Goal: Task Accomplishment & Management: Complete application form

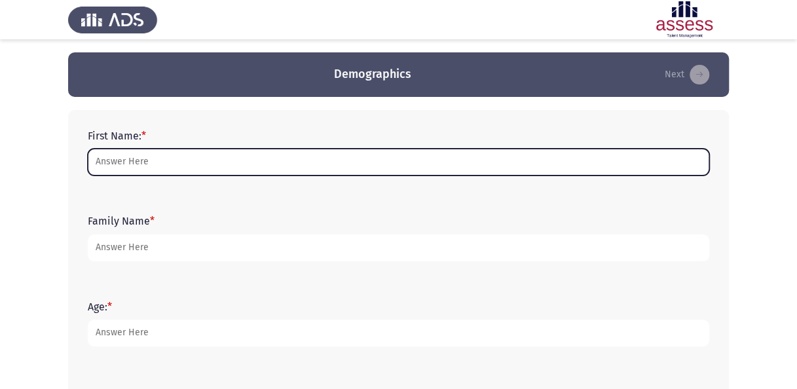
click at [259, 162] on input "First Name: *" at bounding box center [399, 162] width 622 height 27
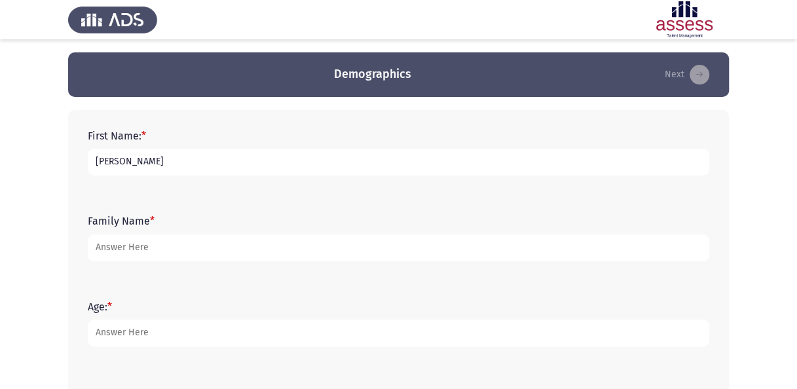
type input "[PERSON_NAME]"
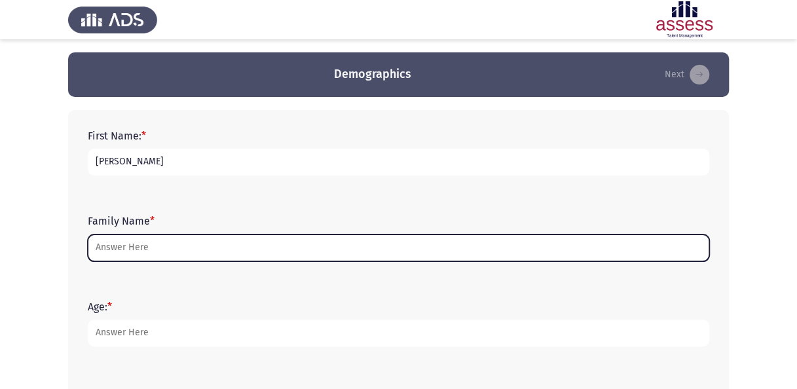
click at [161, 249] on input "Family Name *" at bounding box center [399, 248] width 622 height 27
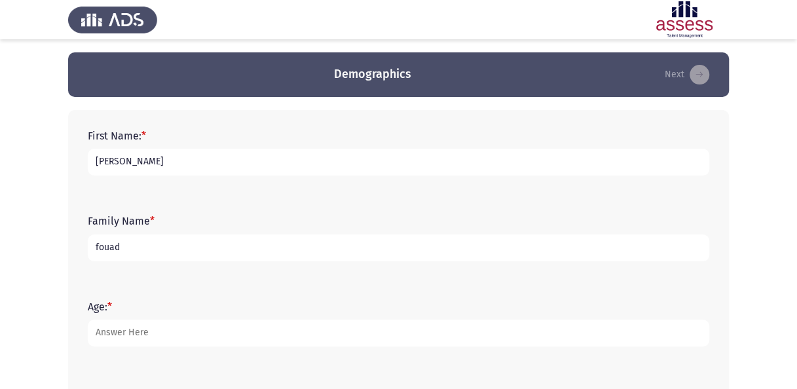
type input "fouad"
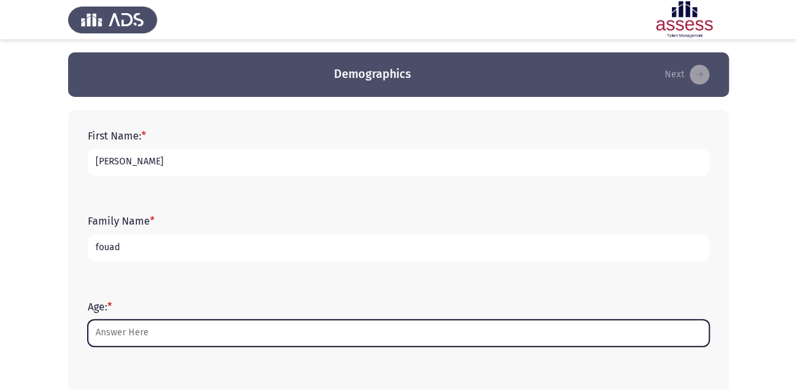
click at [139, 331] on input "Age: *" at bounding box center [399, 333] width 622 height 27
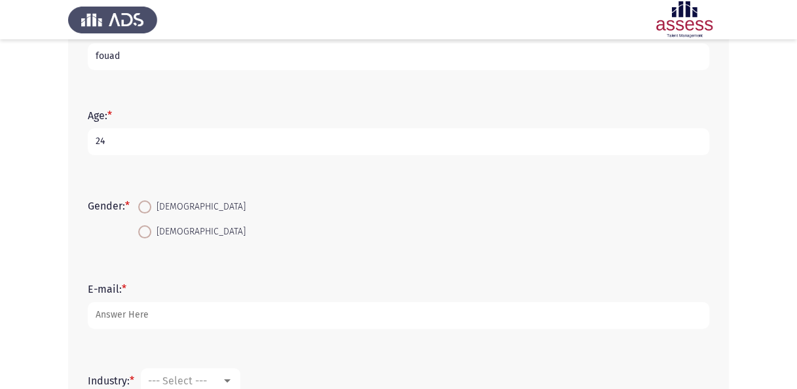
scroll to position [227, 0]
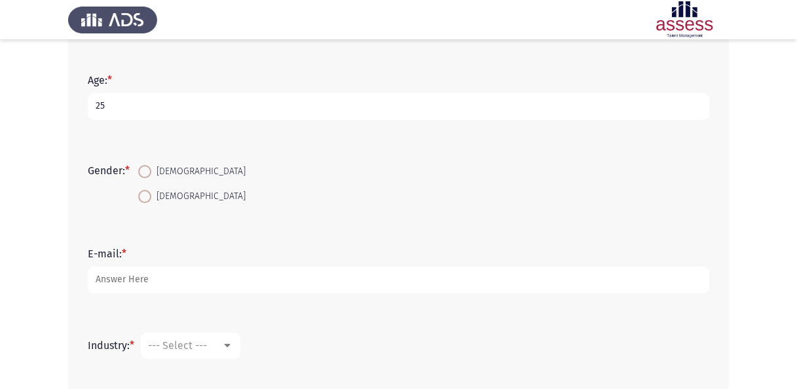
type input "25"
click at [145, 195] on span at bounding box center [144, 196] width 13 height 13
click at [145, 195] on input "[DEMOGRAPHIC_DATA]" at bounding box center [144, 196] width 13 height 13
radio input "true"
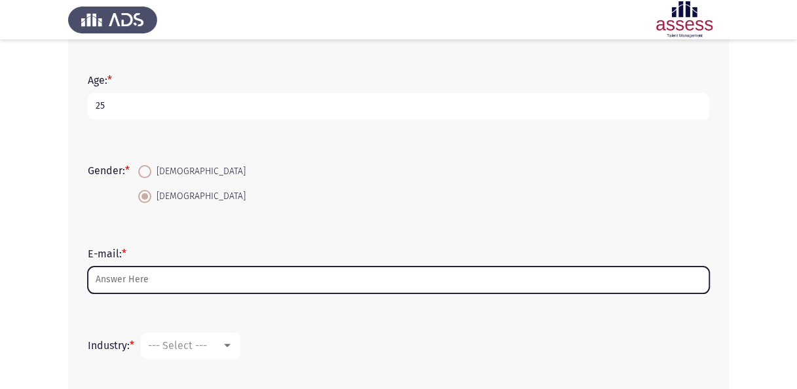
click at [129, 277] on input "E-mail: *" at bounding box center [399, 280] width 622 height 27
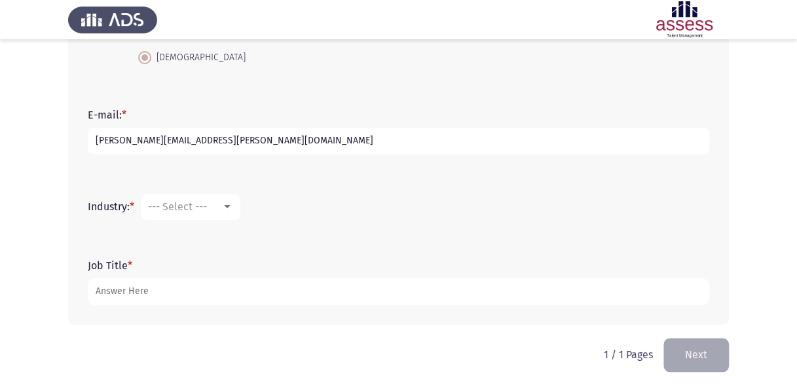
scroll to position [366, 0]
type input "[PERSON_NAME][EMAIL_ADDRESS][PERSON_NAME][DOMAIN_NAME]"
click at [232, 208] on div at bounding box center [227, 206] width 12 height 10
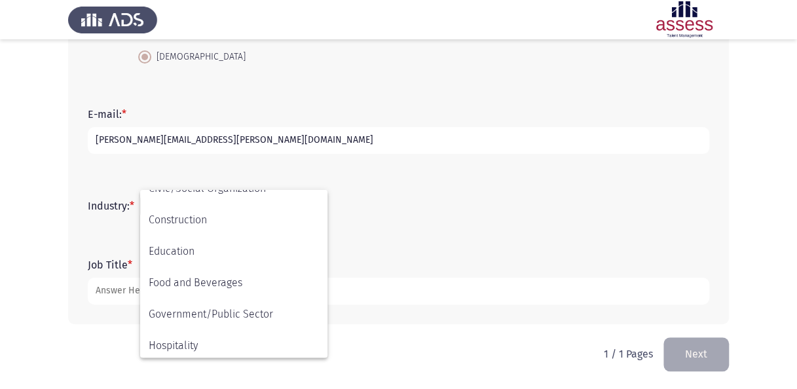
scroll to position [430, 0]
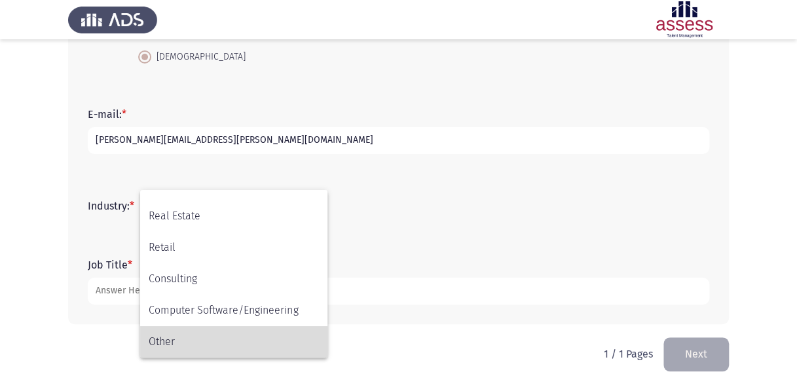
click at [183, 340] on span "Other" at bounding box center [234, 341] width 170 height 31
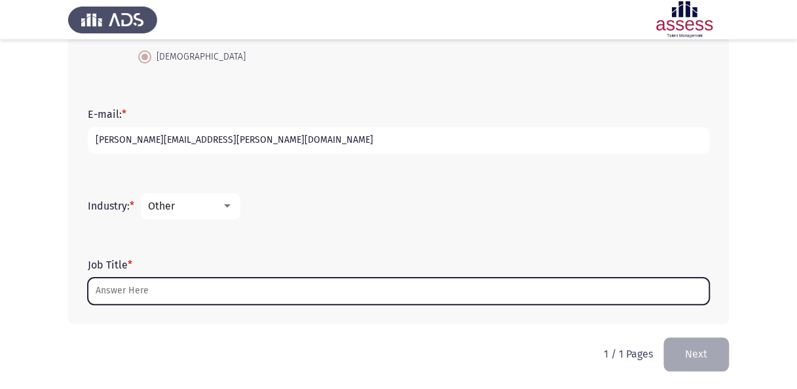
click at [191, 293] on input "Job Title *" at bounding box center [399, 291] width 622 height 27
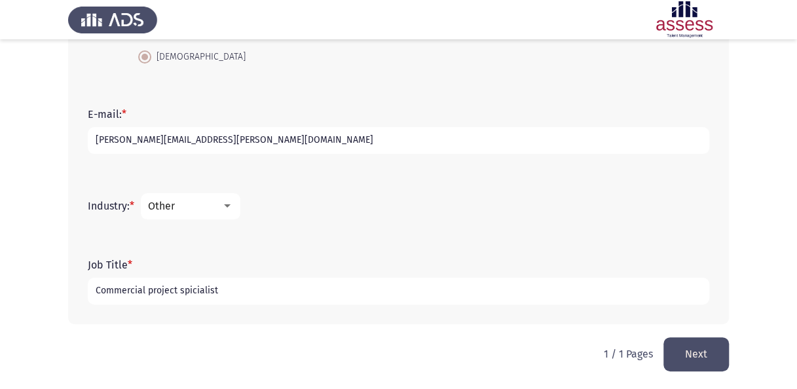
click at [191, 293] on input "Commercial project spicialist" at bounding box center [399, 291] width 622 height 27
type input "Commercial project specialist"
click at [687, 360] on button "Next" at bounding box center [697, 353] width 66 height 33
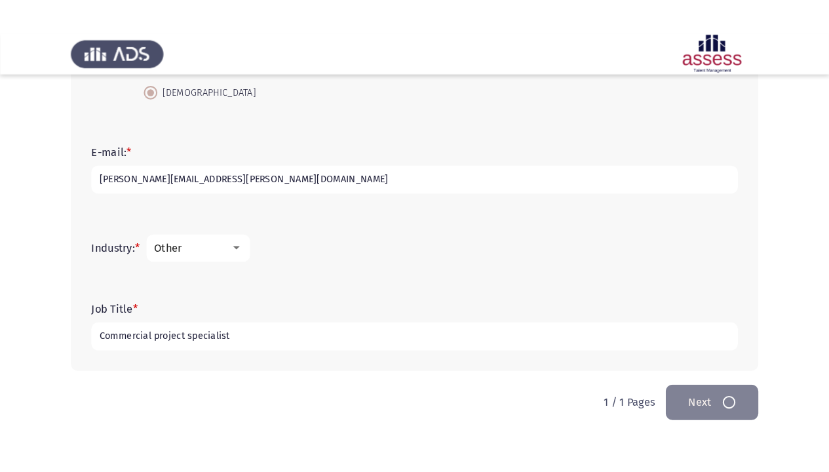
scroll to position [0, 0]
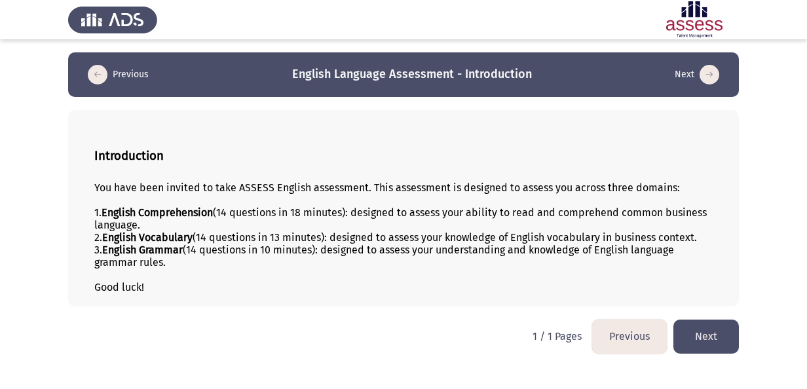
click at [729, 337] on button "Next" at bounding box center [707, 336] width 66 height 33
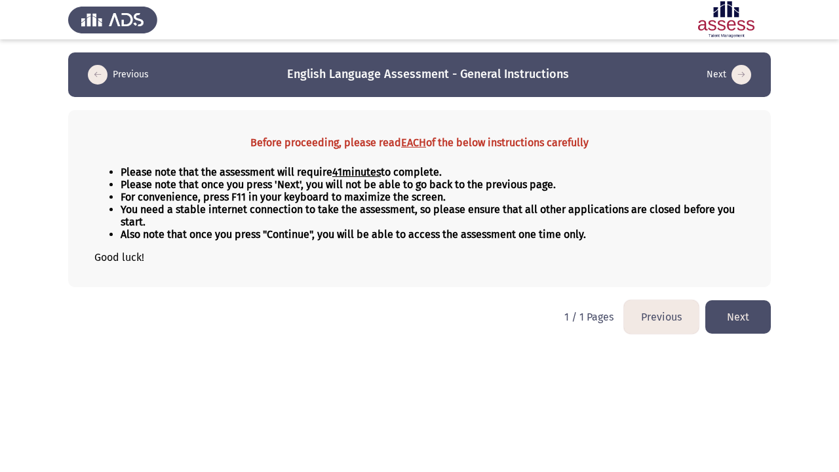
click at [750, 316] on button "Next" at bounding box center [738, 316] width 66 height 33
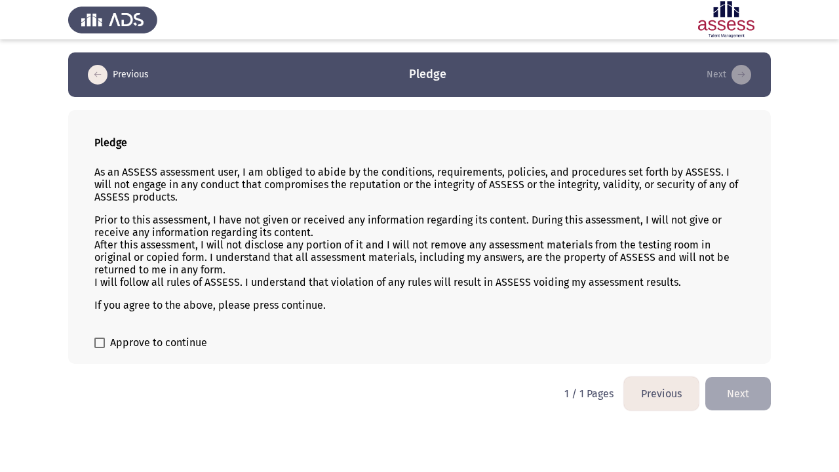
click at [153, 341] on span "Approve to continue" at bounding box center [158, 343] width 97 height 16
click at [100, 348] on input "Approve to continue" at bounding box center [99, 348] width 1 height 1
checkbox input "true"
click at [734, 388] on button "Next" at bounding box center [738, 393] width 66 height 33
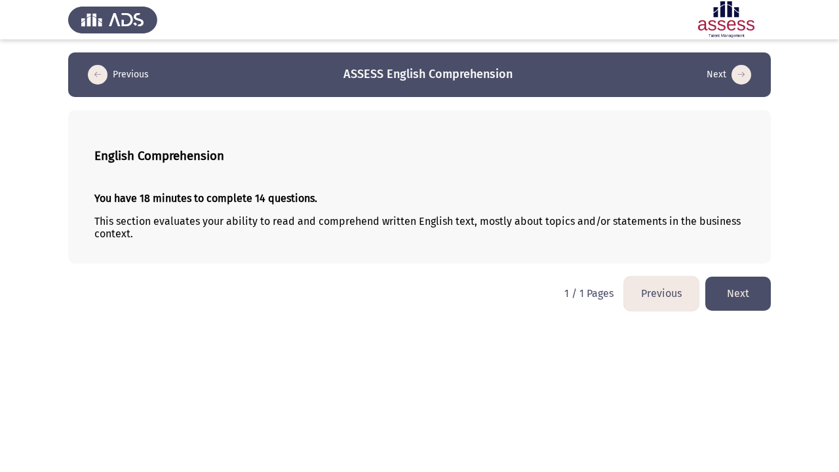
click at [734, 299] on button "Next" at bounding box center [738, 293] width 66 height 33
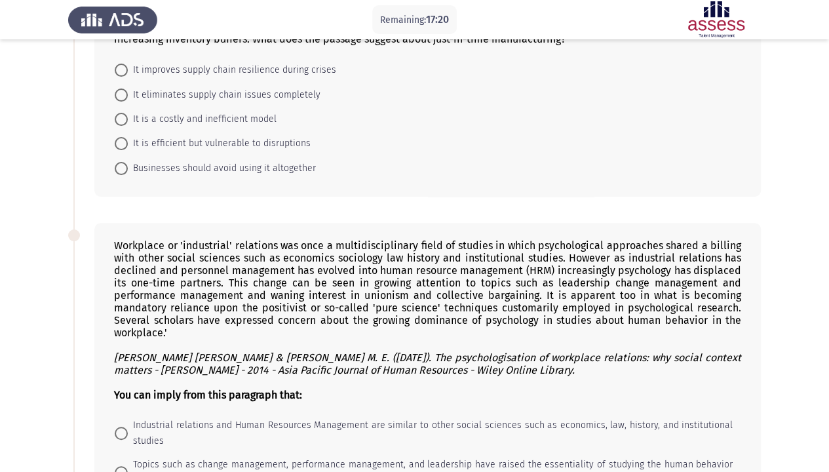
scroll to position [66, 0]
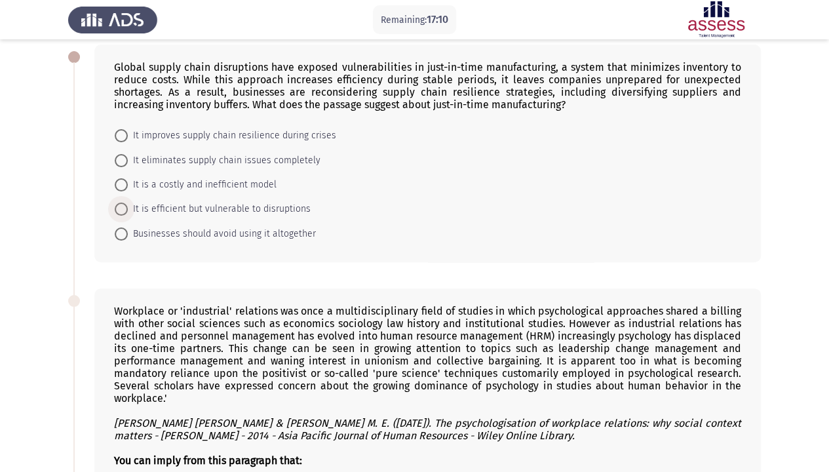
click at [267, 209] on span "It is efficient but vulnerable to disruptions" at bounding box center [219, 209] width 183 height 16
click at [128, 209] on input "It is efficient but vulnerable to disruptions" at bounding box center [121, 208] width 13 height 13
radio input "true"
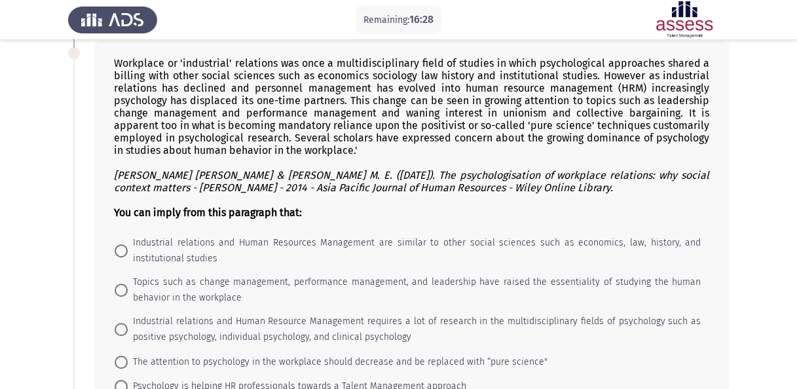
scroll to position [262, 0]
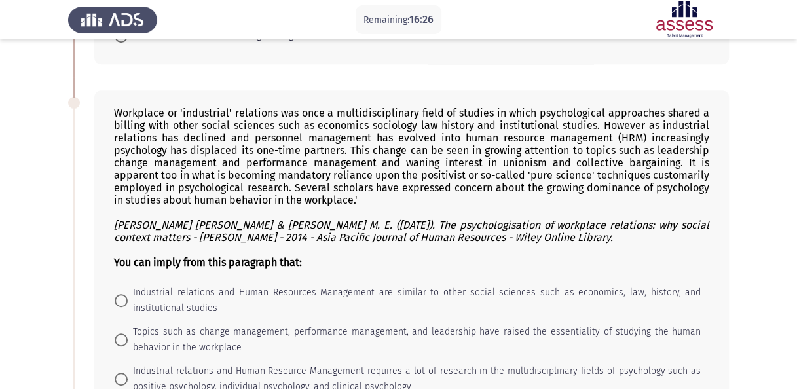
drag, startPoint x: 114, startPoint y: 110, endPoint x: 199, endPoint y: 123, distance: 85.4
click at [199, 123] on div "Workplace or 'industrial' relations was once a multidisciplinary field of studi…" at bounding box center [412, 188] width 596 height 162
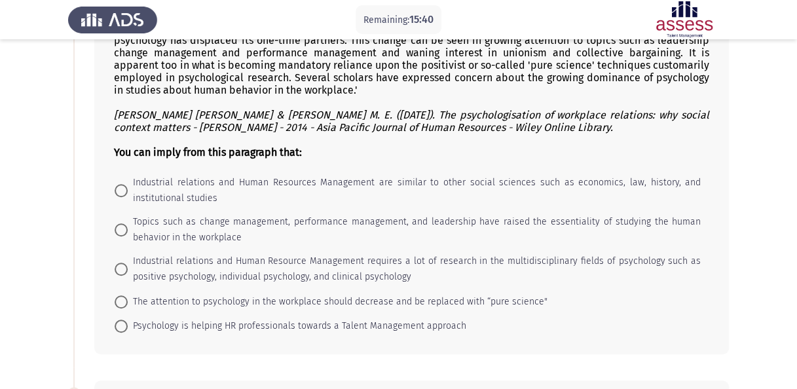
scroll to position [393, 0]
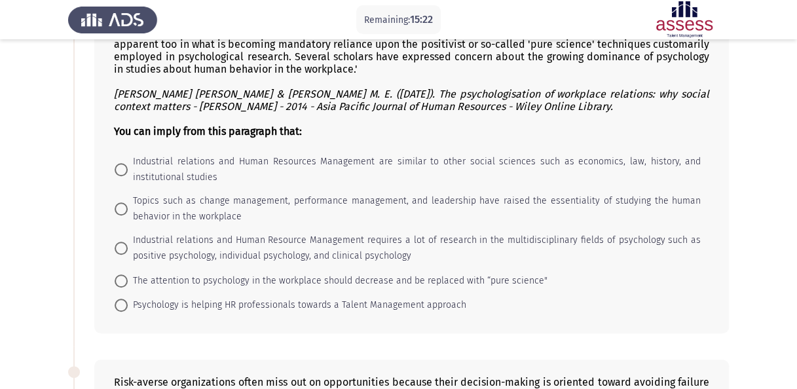
click at [159, 199] on span "Topics such as change management, performance management, and leadership have r…" at bounding box center [414, 208] width 573 height 31
click at [128, 202] on input "Topics such as change management, performance management, and leadership have r…" at bounding box center [121, 208] width 13 height 13
radio input "true"
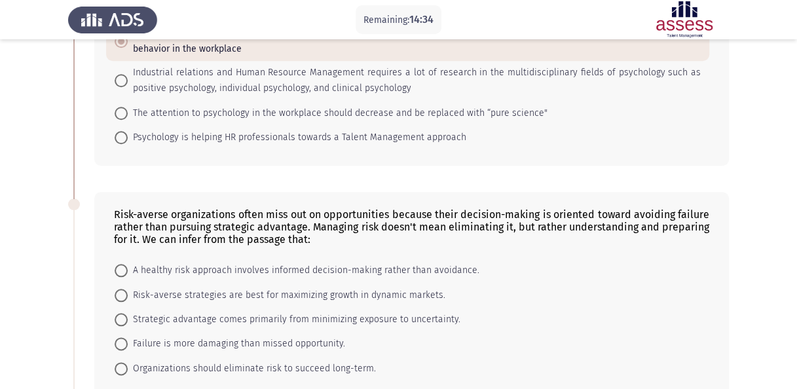
scroll to position [590, 0]
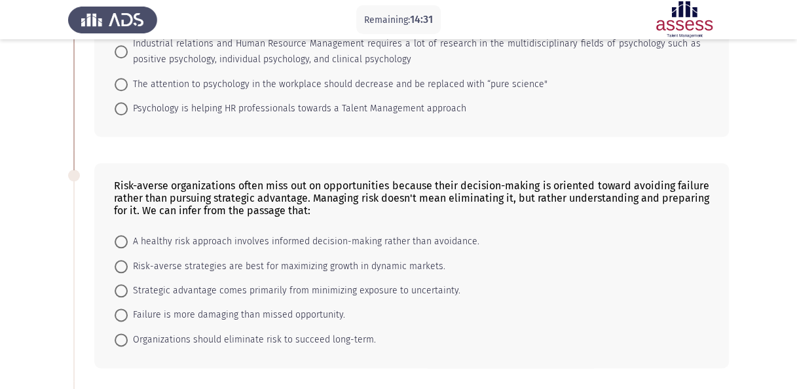
click at [229, 235] on span "A healthy risk approach involves informed decision-making rather than avoidance." at bounding box center [304, 242] width 352 height 16
click at [128, 235] on input "A healthy risk approach involves informed decision-making rather than avoidance." at bounding box center [121, 241] width 13 height 13
radio input "true"
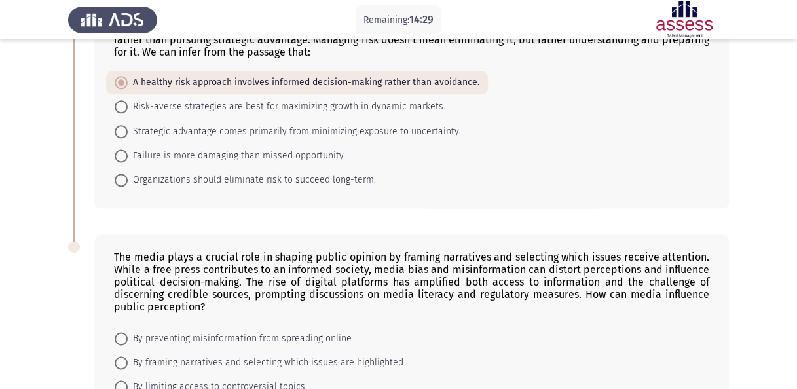
scroll to position [880, 0]
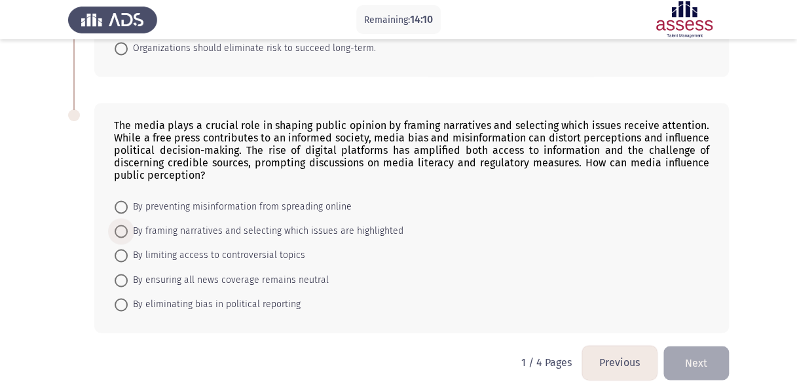
click at [204, 226] on span "By framing narratives and selecting which issues are highlighted" at bounding box center [266, 231] width 276 height 16
click at [128, 226] on input "By framing narratives and selecting which issues are highlighted" at bounding box center [121, 231] width 13 height 13
radio input "true"
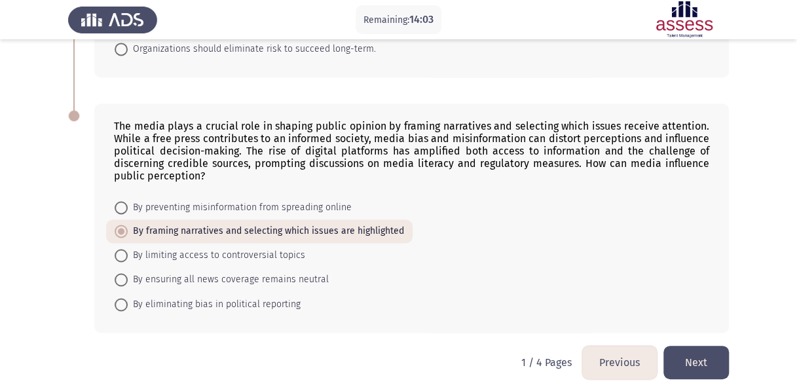
click at [714, 358] on button "Next" at bounding box center [697, 362] width 66 height 33
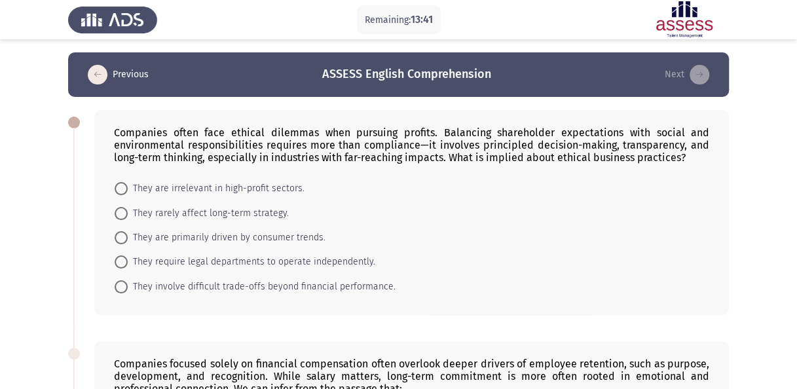
click at [292, 286] on span "They involve difficult trade-offs beyond financial performance." at bounding box center [262, 287] width 268 height 16
click at [128, 286] on input "They involve difficult trade-offs beyond financial performance." at bounding box center [121, 286] width 13 height 13
radio input "true"
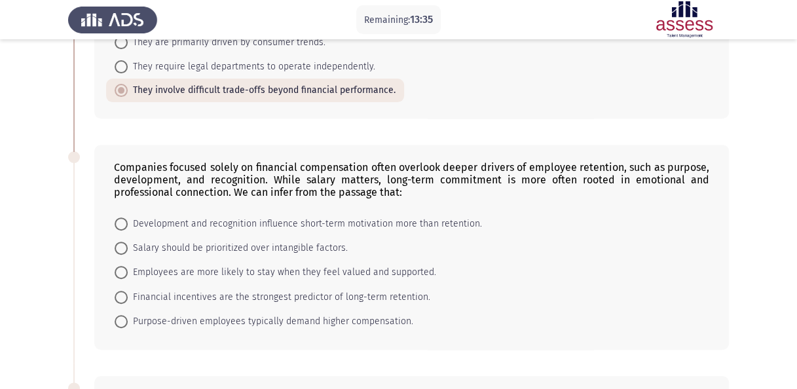
scroll to position [197, 0]
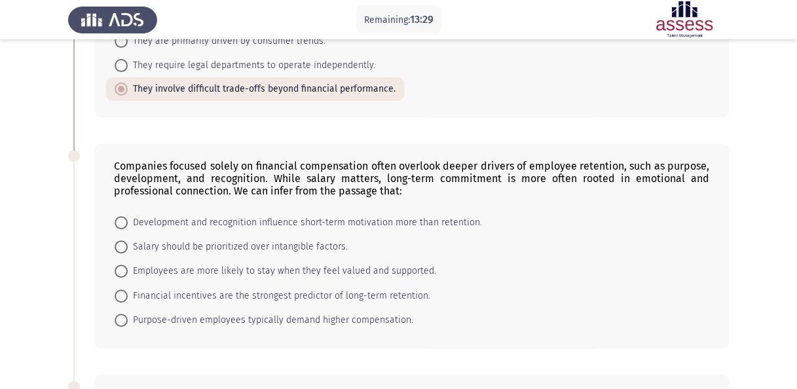
drag, startPoint x: 588, startPoint y: 216, endPoint x: 529, endPoint y: 68, distance: 159.0
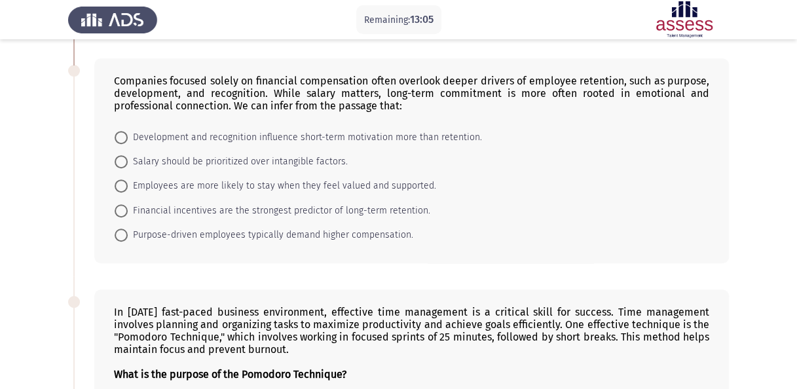
scroll to position [262, 0]
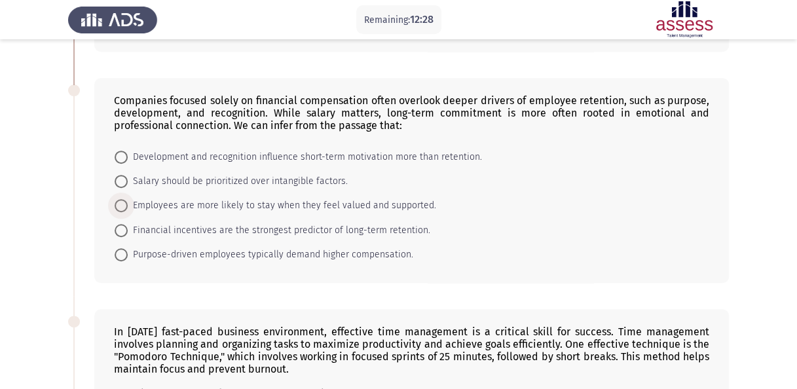
click at [322, 202] on span "Employees are more likely to stay when they feel valued and supported." at bounding box center [282, 206] width 309 height 16
click at [128, 202] on input "Employees are more likely to stay when they feel valued and supported." at bounding box center [121, 205] width 13 height 13
radio input "true"
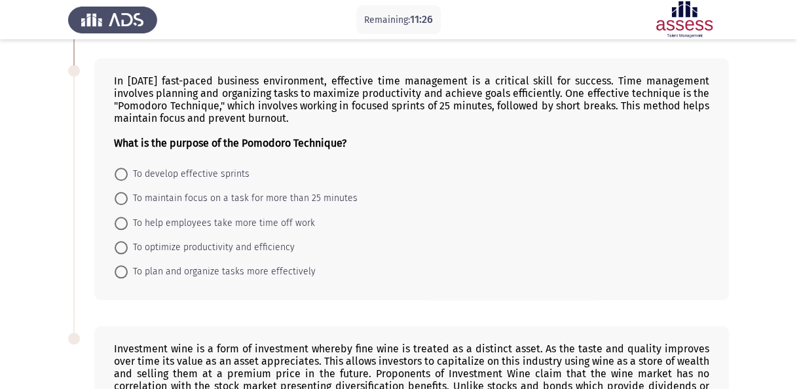
scroll to position [524, 0]
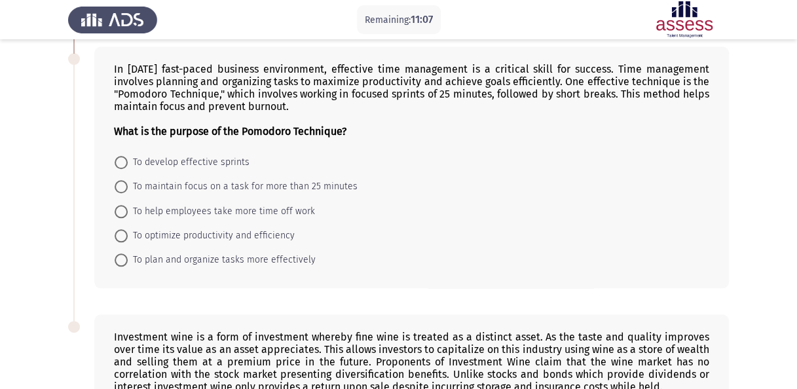
click at [236, 232] on span "To optimize productivity and efficiency" at bounding box center [211, 236] width 167 height 16
click at [128, 232] on input "To optimize productivity and efficiency" at bounding box center [121, 235] width 13 height 13
radio input "true"
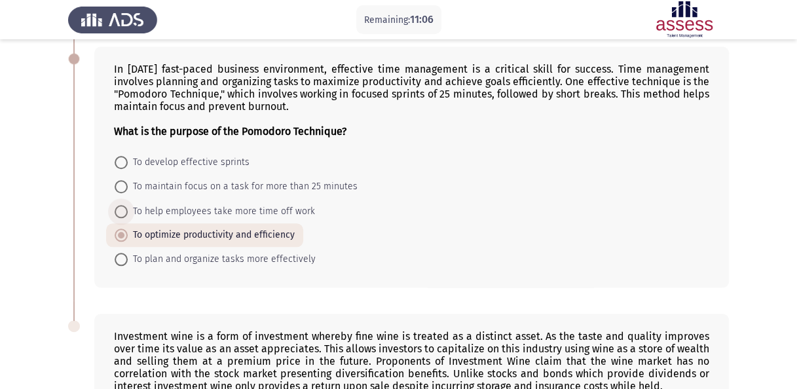
click at [231, 210] on span "To help employees take more time off work" at bounding box center [221, 212] width 187 height 16
click at [128, 210] on input "To help employees take more time off work" at bounding box center [121, 211] width 13 height 13
radio input "true"
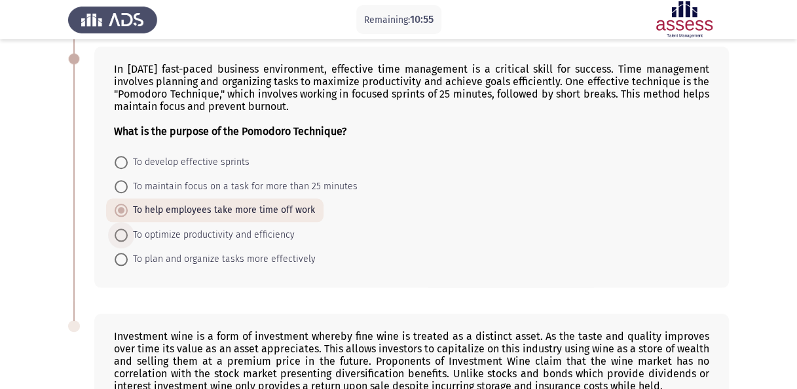
click at [176, 229] on span "To optimize productivity and efficiency" at bounding box center [211, 235] width 167 height 16
click at [128, 229] on input "To optimize productivity and efficiency" at bounding box center [121, 235] width 13 height 13
radio input "true"
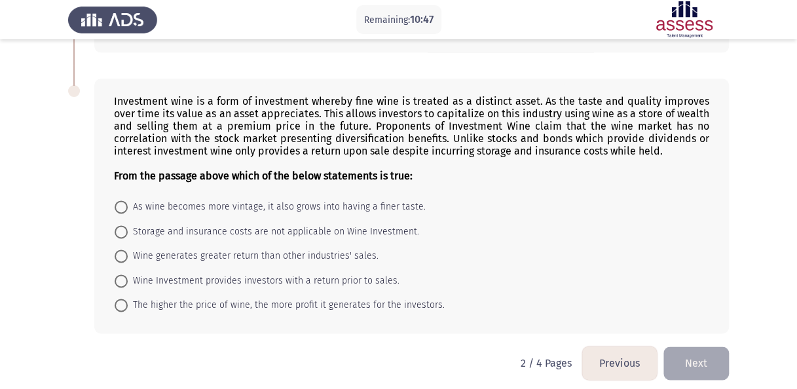
scroll to position [761, 0]
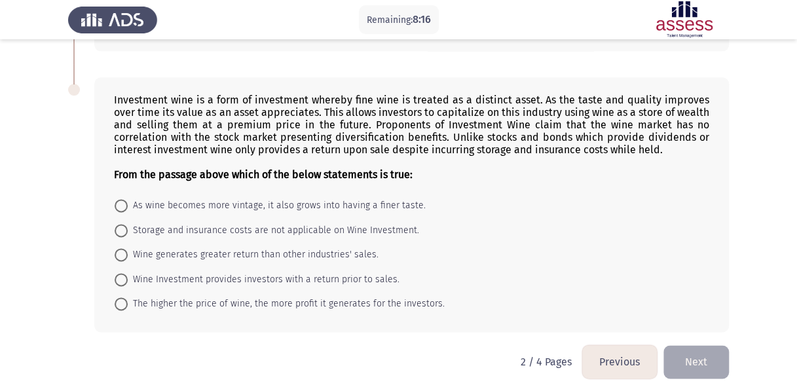
click at [225, 296] on span "The higher the price of wine, the more profit it generates for the investors." at bounding box center [286, 304] width 317 height 16
click at [128, 297] on input "The higher the price of wine, the more profit it generates for the investors." at bounding box center [121, 303] width 13 height 13
radio input "true"
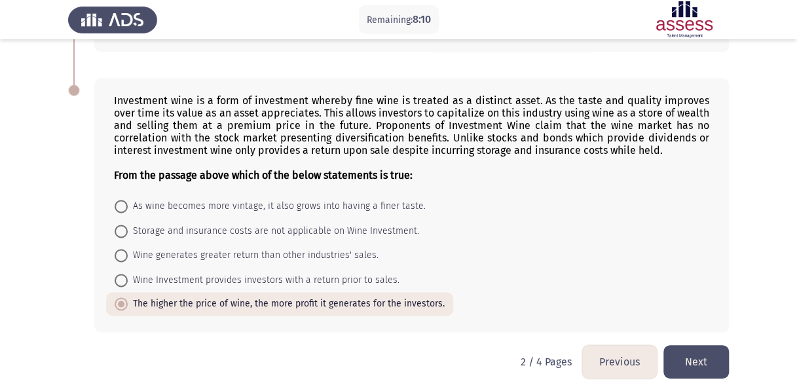
click at [702, 349] on button "Next" at bounding box center [697, 361] width 66 height 33
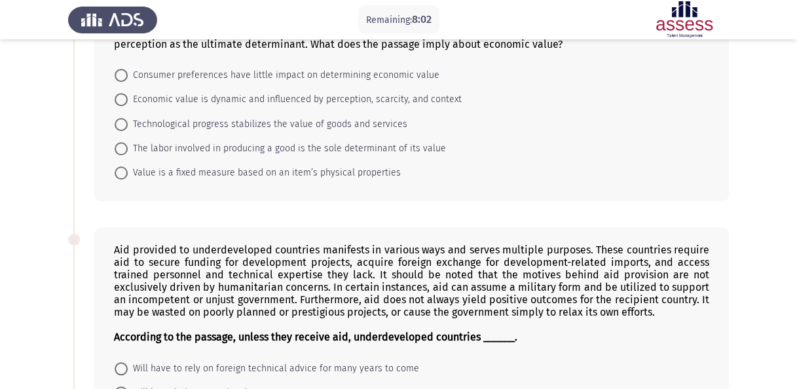
scroll to position [0, 0]
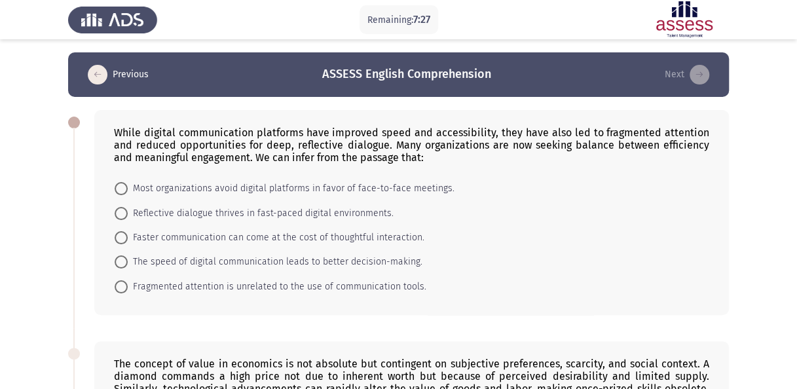
click at [202, 217] on span "Reflective dialogue thrives in fast-paced digital environments." at bounding box center [261, 214] width 266 height 16
click at [128, 217] on input "Reflective dialogue thrives in fast-paced digital environments." at bounding box center [121, 213] width 13 height 13
radio input "true"
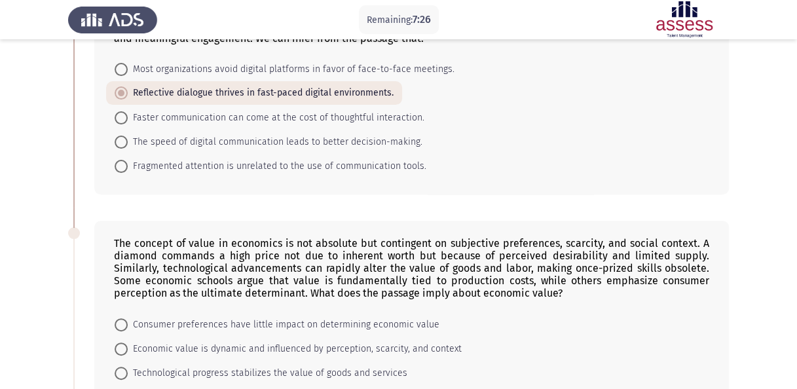
scroll to position [197, 0]
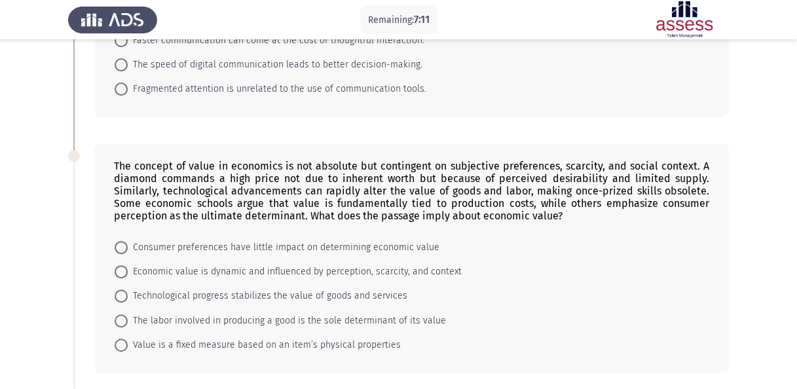
click at [210, 268] on span "Economic value is dynamic and influenced by perception, scarcity, and context" at bounding box center [295, 272] width 334 height 16
click at [128, 268] on input "Economic value is dynamic and influenced by perception, scarcity, and context" at bounding box center [121, 271] width 13 height 13
radio input "true"
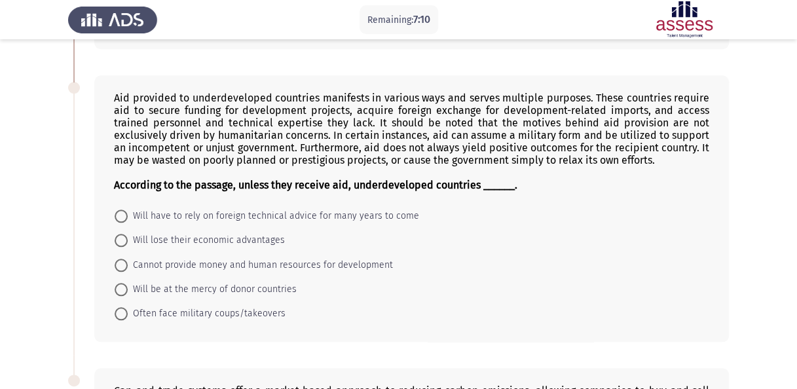
scroll to position [524, 0]
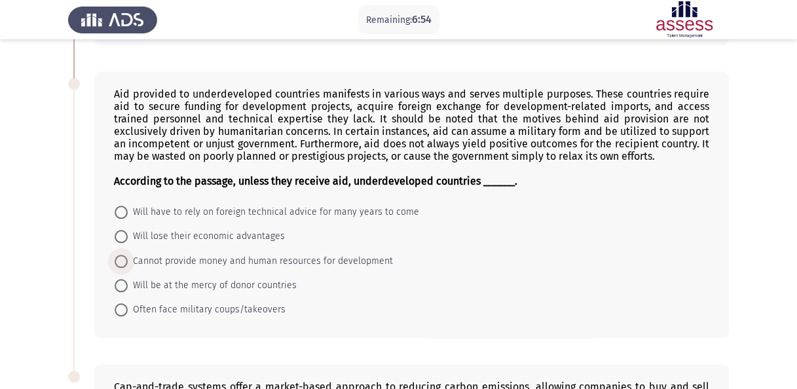
click at [143, 259] on span "Cannot provide money and human resources for development" at bounding box center [260, 262] width 265 height 16
click at [128, 259] on input "Cannot provide money and human resources for development" at bounding box center [121, 261] width 13 height 13
radio input "true"
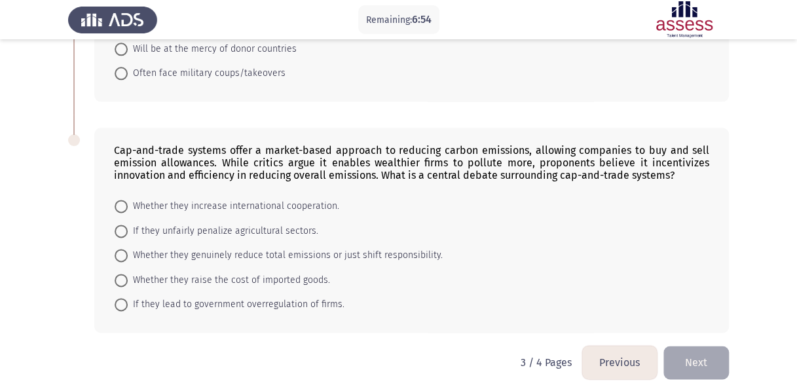
scroll to position [761, 0]
click at [176, 247] on span "Whether they genuinely reduce total emissions or just shift responsibility." at bounding box center [285, 255] width 315 height 16
click at [128, 248] on input "Whether they genuinely reduce total emissions or just shift responsibility." at bounding box center [121, 254] width 13 height 13
radio input "true"
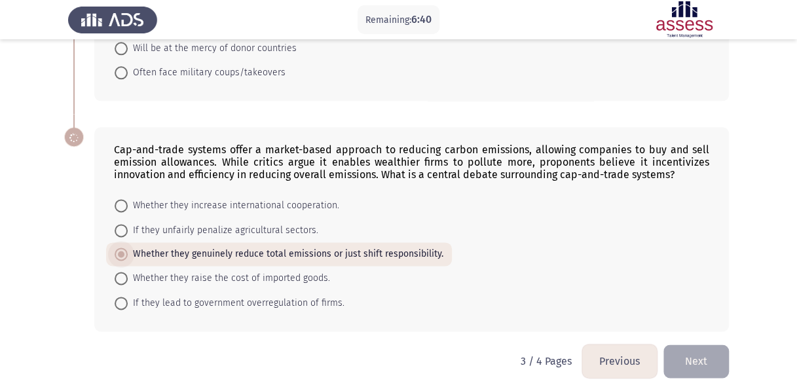
scroll to position [760, 0]
click at [718, 347] on button "Next" at bounding box center [697, 361] width 66 height 33
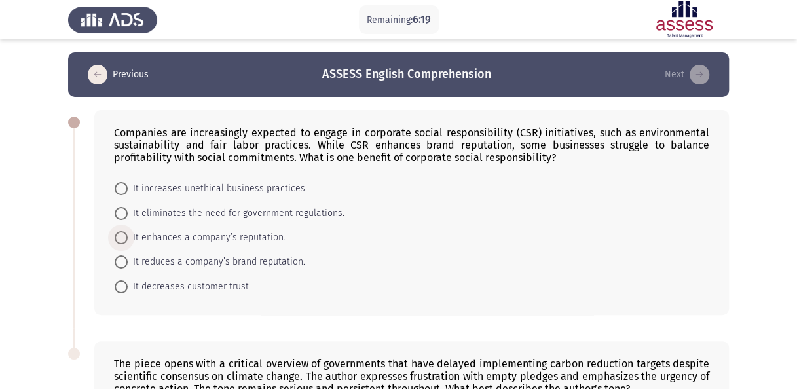
click at [172, 233] on span "It enhances a company’s reputation." at bounding box center [207, 238] width 158 height 16
click at [128, 233] on input "It enhances a company’s reputation." at bounding box center [121, 237] width 13 height 13
radio input "true"
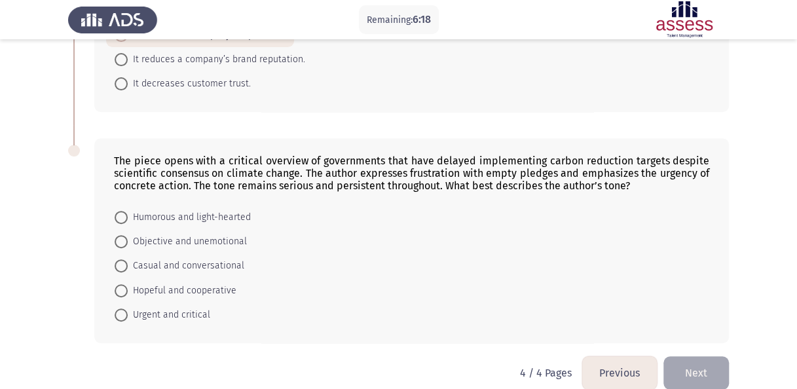
scroll to position [218, 0]
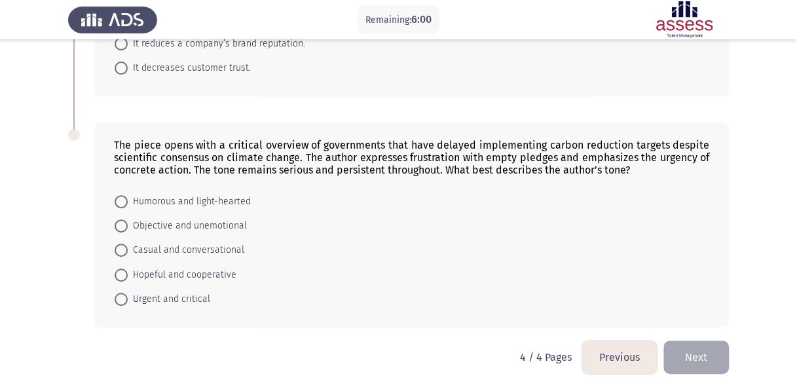
click at [129, 297] on span "Urgent and critical" at bounding box center [169, 300] width 83 height 16
click at [128, 297] on input "Urgent and critical" at bounding box center [121, 299] width 13 height 13
radio input "true"
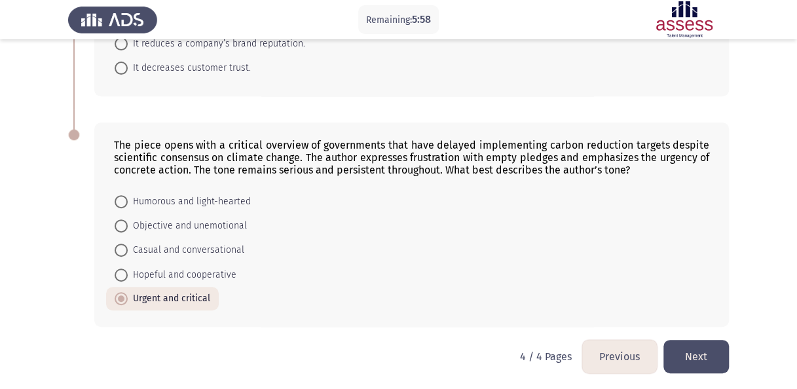
click at [688, 351] on button "Next" at bounding box center [697, 356] width 66 height 33
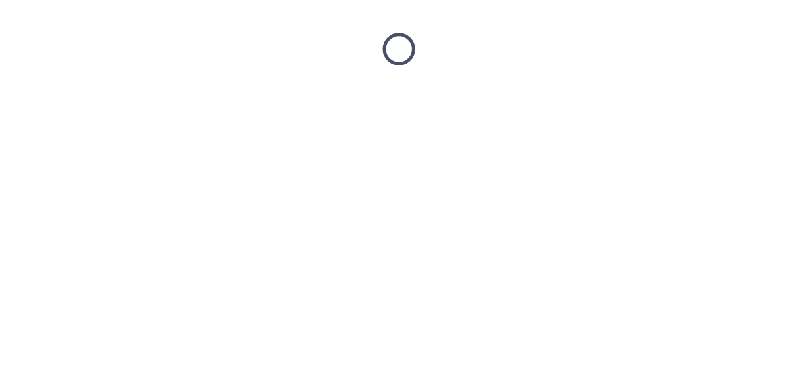
scroll to position [0, 0]
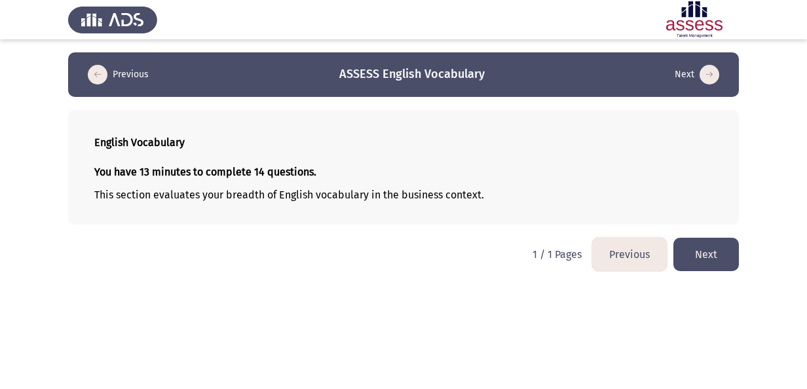
click at [713, 253] on button "Next" at bounding box center [707, 254] width 66 height 33
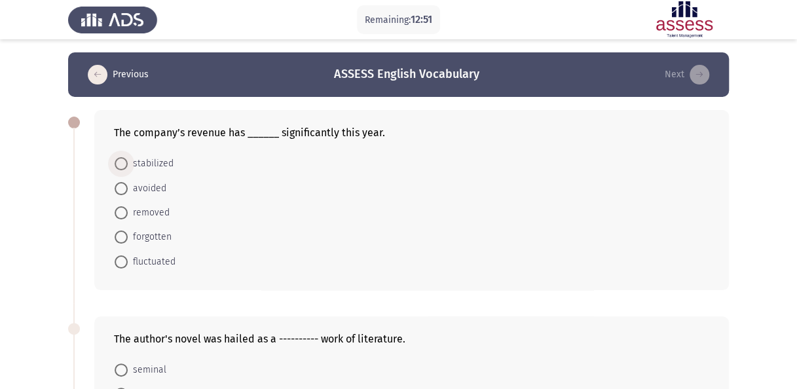
click at [147, 162] on span "stabilized" at bounding box center [151, 164] width 46 height 16
click at [128, 162] on input "stabilized" at bounding box center [121, 163] width 13 height 13
radio input "true"
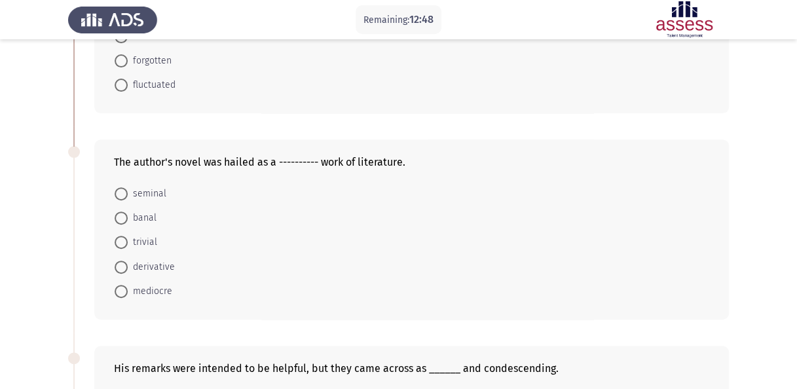
scroll to position [197, 0]
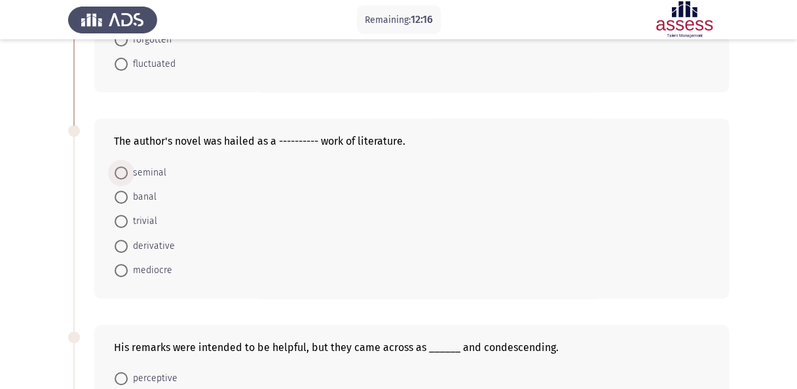
click at [121, 172] on span at bounding box center [121, 172] width 13 height 13
click at [121, 172] on input "seminal" at bounding box center [121, 172] width 13 height 13
radio input "true"
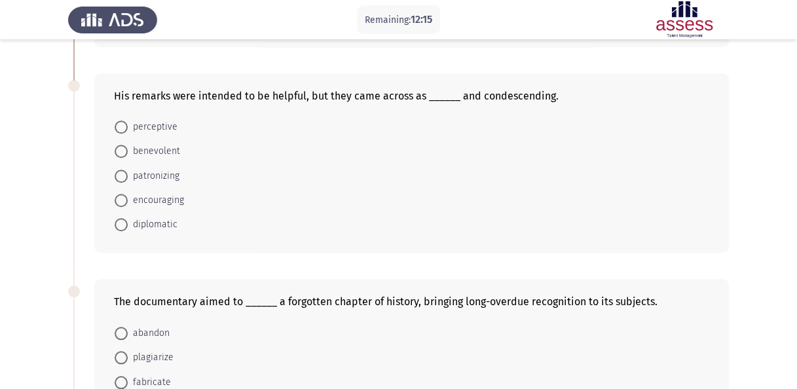
scroll to position [459, 0]
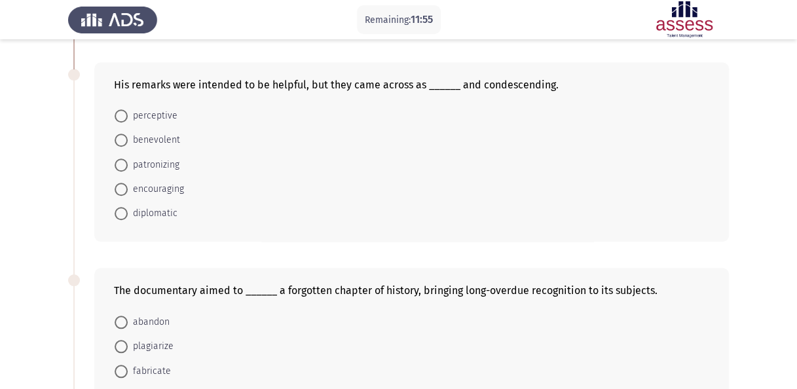
click at [157, 188] on span "encouraging" at bounding box center [156, 189] width 56 height 16
click at [128, 188] on input "encouraging" at bounding box center [121, 189] width 13 height 13
radio input "true"
click at [162, 136] on span "benevolent" at bounding box center [154, 140] width 52 height 16
click at [128, 136] on input "benevolent" at bounding box center [121, 140] width 13 height 13
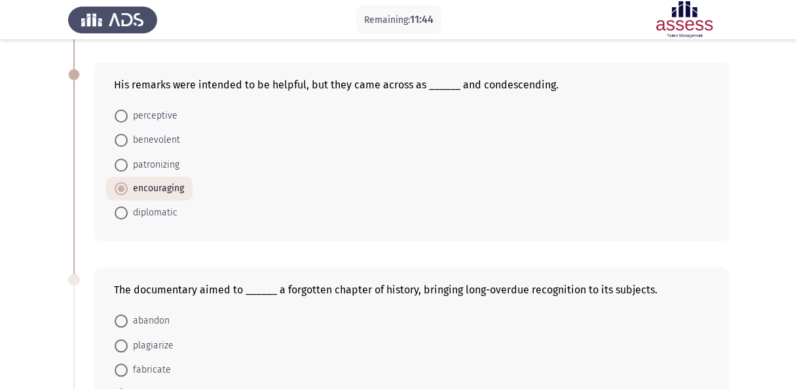
radio input "true"
click at [162, 161] on span "patronizing" at bounding box center [154, 164] width 52 height 16
click at [128, 161] on input "patronizing" at bounding box center [121, 163] width 13 height 13
radio input "true"
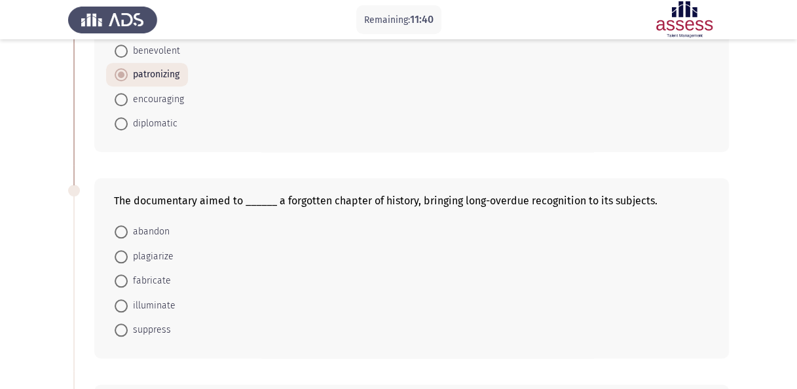
scroll to position [655, 0]
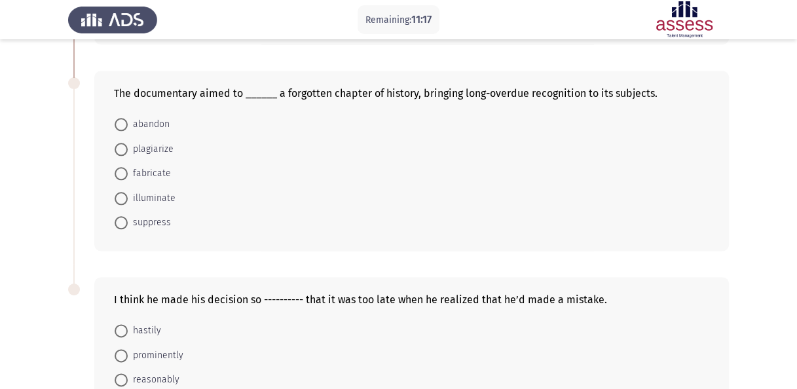
click at [152, 191] on span "illuminate" at bounding box center [152, 199] width 48 height 16
click at [128, 192] on input "illuminate" at bounding box center [121, 198] width 13 height 13
radio input "true"
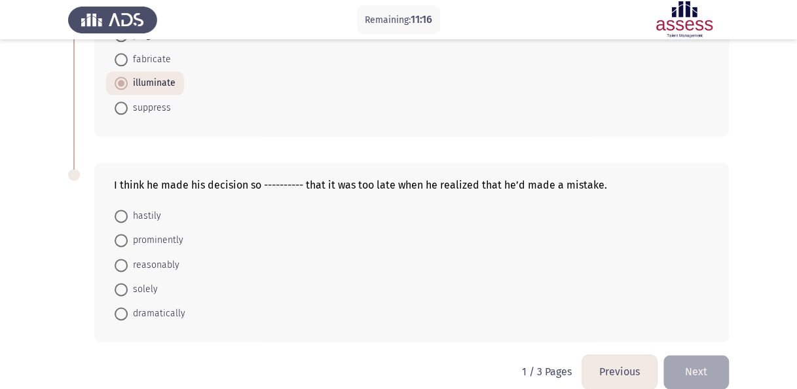
scroll to position [781, 0]
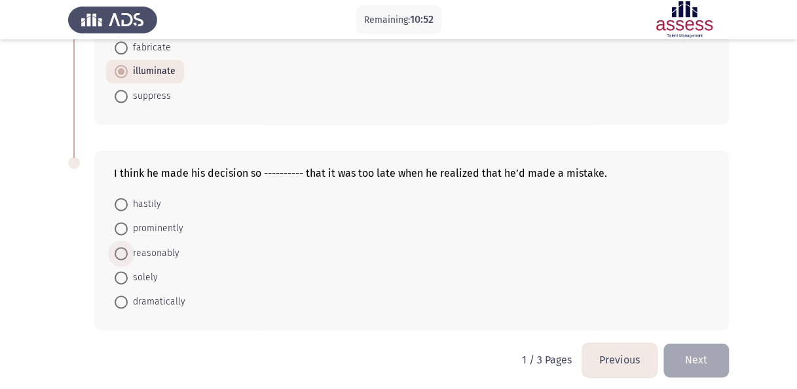
click at [158, 248] on span "reasonably" at bounding box center [154, 254] width 52 height 16
click at [128, 248] on input "reasonably" at bounding box center [121, 253] width 13 height 13
radio input "true"
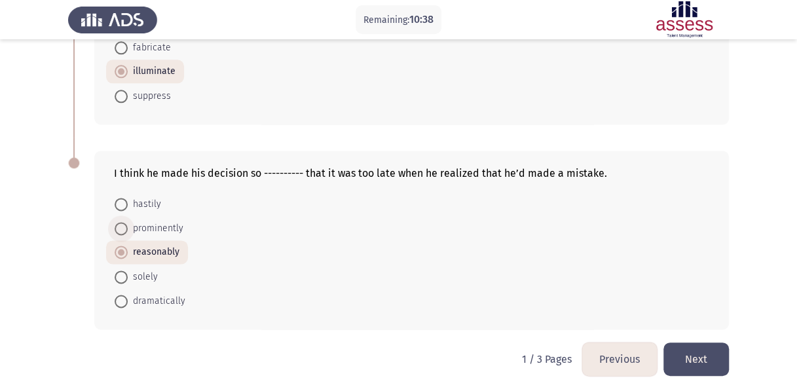
click at [155, 227] on span "prominently" at bounding box center [156, 229] width 56 height 16
click at [128, 227] on input "prominently" at bounding box center [121, 228] width 13 height 13
radio input "true"
click at [685, 365] on button "Next" at bounding box center [697, 359] width 66 height 33
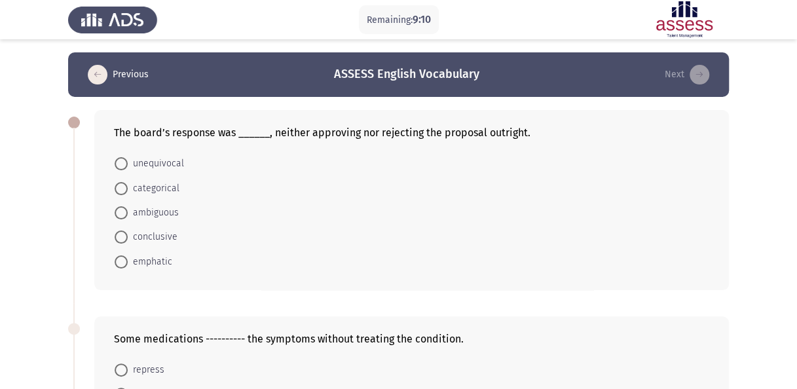
scroll to position [66, 0]
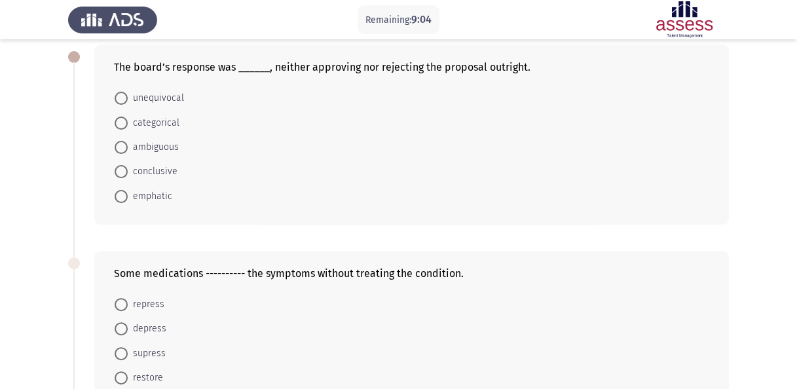
click at [163, 100] on span "unequivocal" at bounding box center [156, 98] width 56 height 16
click at [128, 100] on input "unequivocal" at bounding box center [121, 98] width 13 height 13
radio input "true"
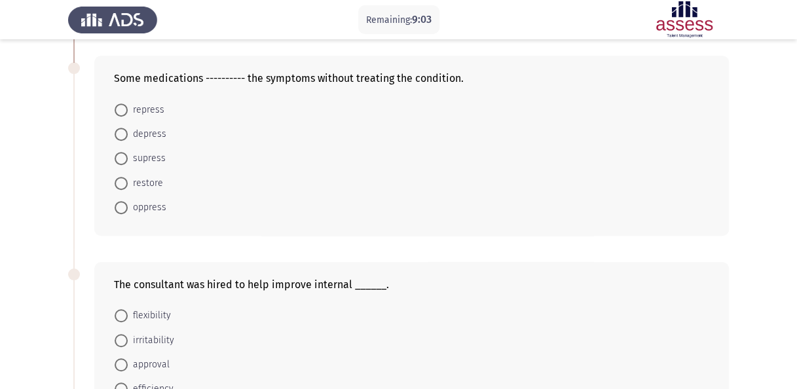
scroll to position [262, 0]
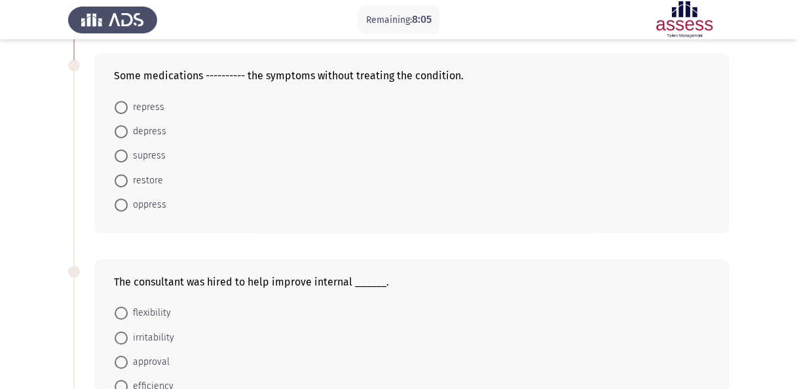
click at [147, 130] on span "depress" at bounding box center [147, 132] width 39 height 16
click at [128, 130] on input "depress" at bounding box center [121, 131] width 13 height 13
radio input "true"
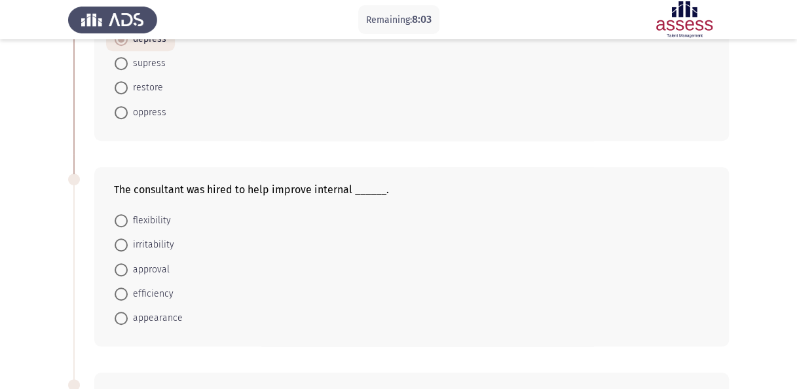
scroll to position [328, 0]
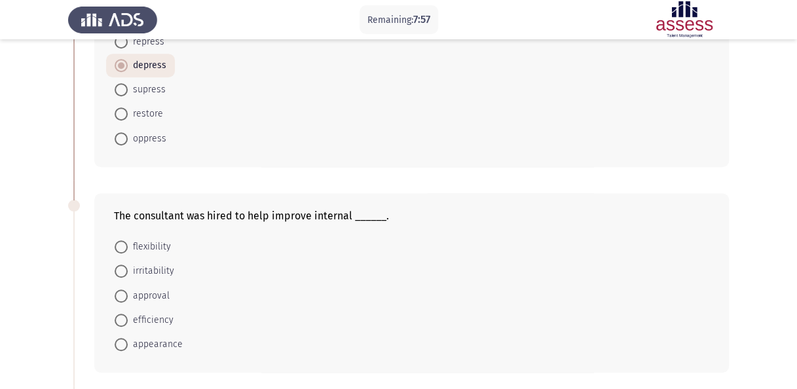
click at [163, 267] on span "irritability" at bounding box center [151, 271] width 47 height 16
click at [128, 267] on input "irritability" at bounding box center [121, 271] width 13 height 13
radio input "true"
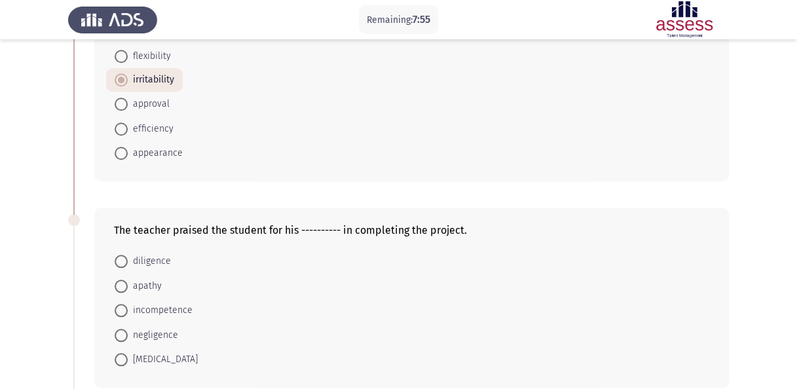
scroll to position [590, 0]
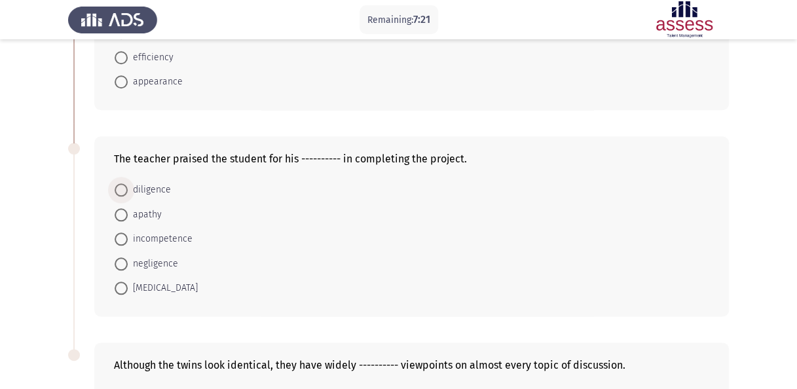
click at [151, 187] on span "diligence" at bounding box center [149, 190] width 43 height 16
click at [128, 187] on input "diligence" at bounding box center [121, 189] width 13 height 13
radio input "true"
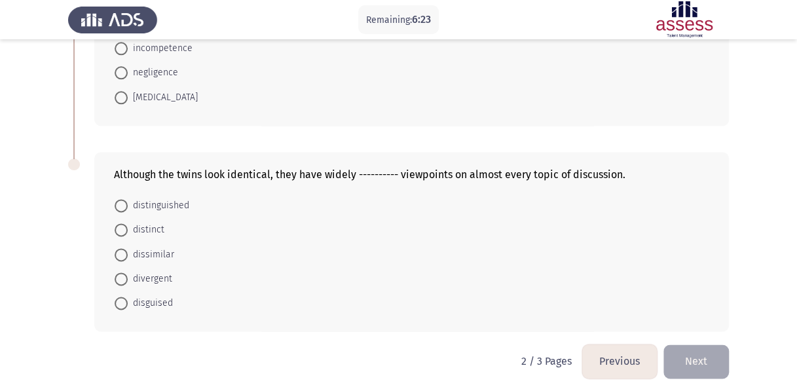
scroll to position [781, 0]
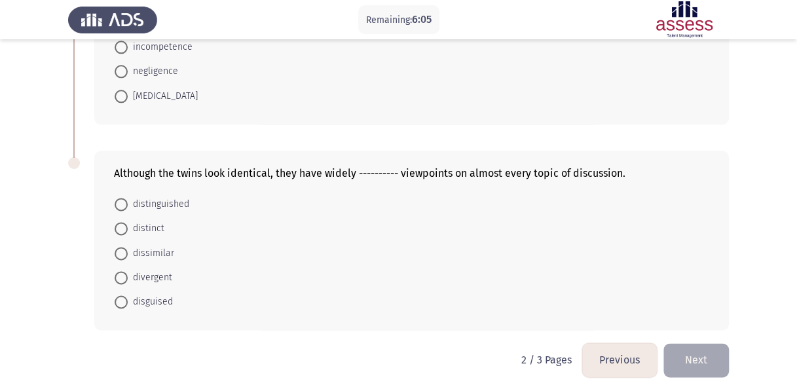
click at [123, 200] on span at bounding box center [121, 204] width 13 height 13
click at [123, 200] on input "distinguished" at bounding box center [121, 204] width 13 height 13
radio input "true"
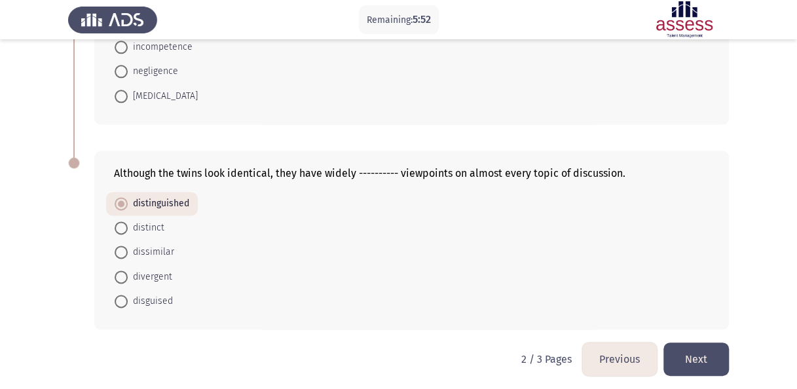
click at [680, 362] on button "Next" at bounding box center [697, 359] width 66 height 33
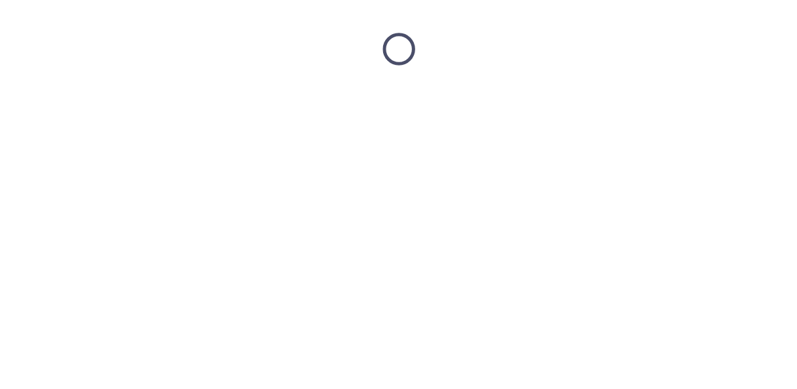
scroll to position [0, 0]
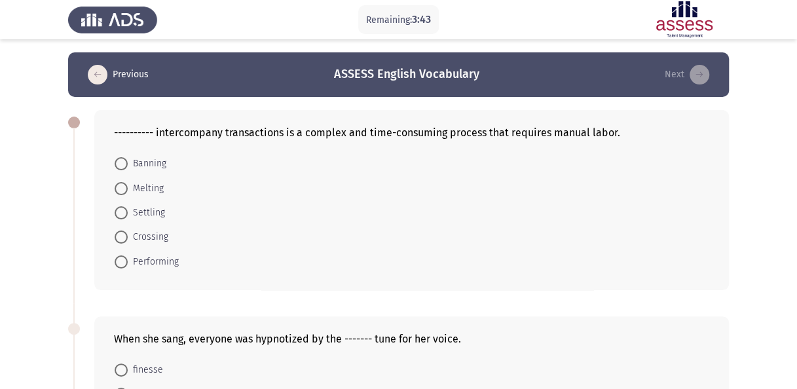
click at [147, 164] on span "Banning" at bounding box center [147, 164] width 39 height 16
click at [128, 164] on input "Banning" at bounding box center [121, 163] width 13 height 13
radio input "true"
click at [157, 182] on span "Melting" at bounding box center [146, 188] width 36 height 16
click at [128, 182] on input "Melting" at bounding box center [121, 187] width 13 height 13
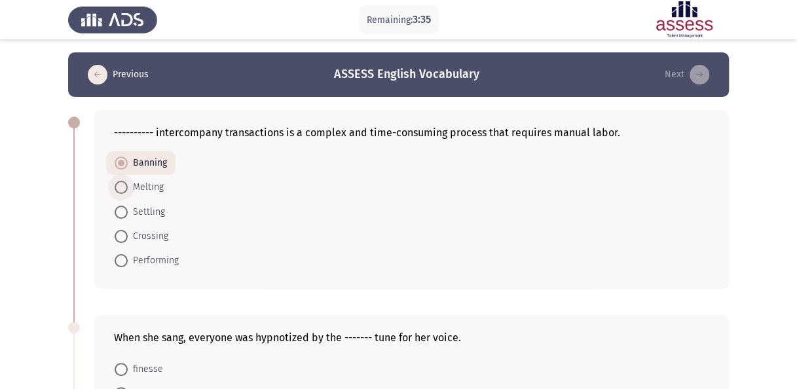
radio input "true"
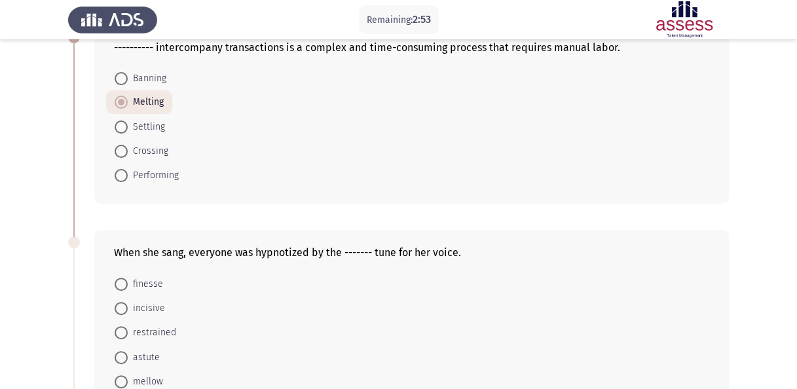
scroll to position [197, 0]
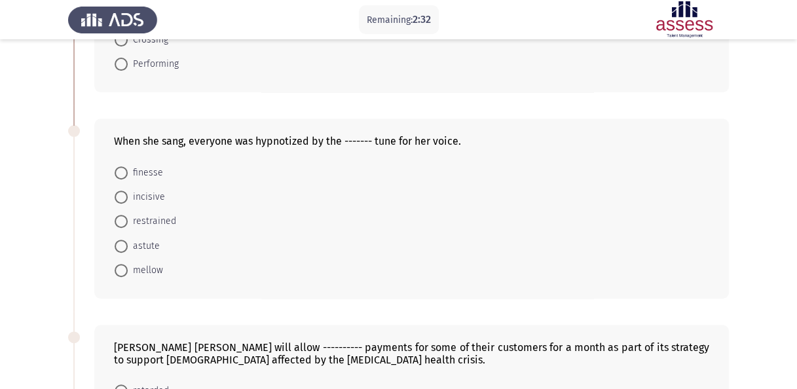
click at [142, 178] on span "finesse" at bounding box center [145, 173] width 35 height 16
click at [128, 178] on input "finesse" at bounding box center [121, 172] width 13 height 13
radio input "true"
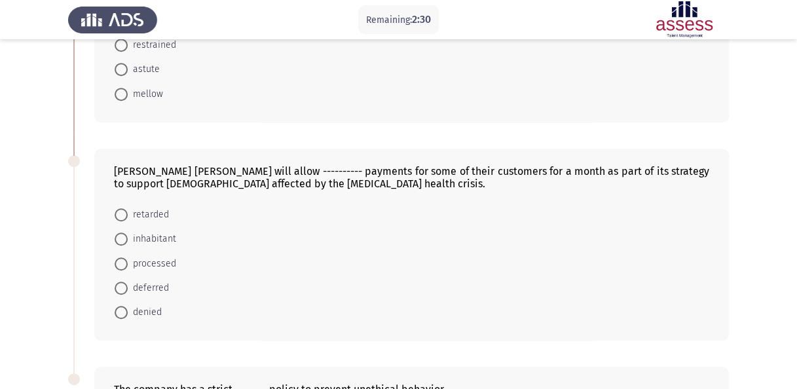
scroll to position [393, 0]
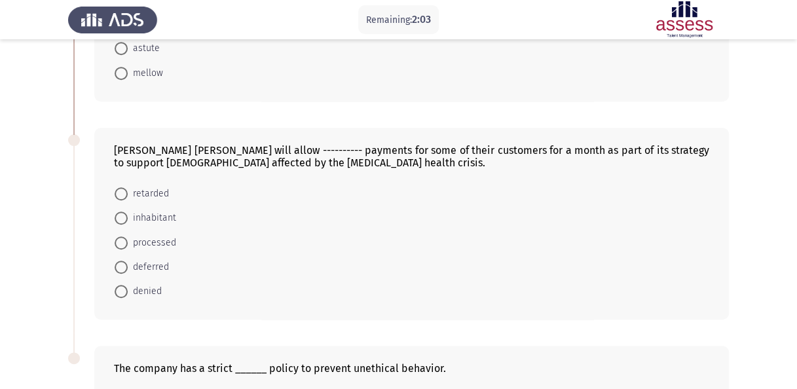
click at [161, 240] on span "processed" at bounding box center [152, 243] width 48 height 16
click at [128, 240] on input "processed" at bounding box center [121, 243] width 13 height 13
radio input "true"
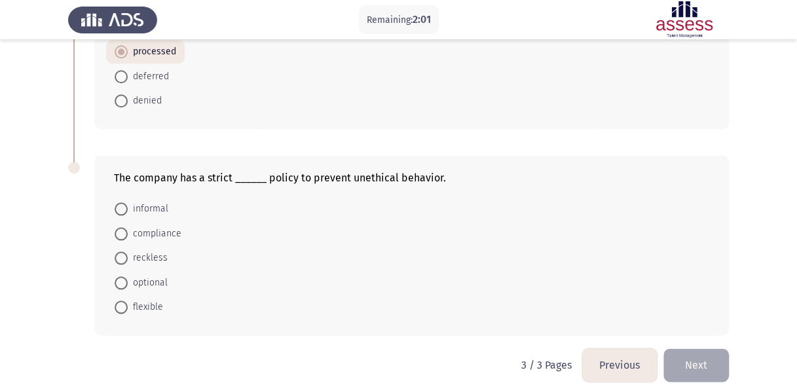
scroll to position [590, 0]
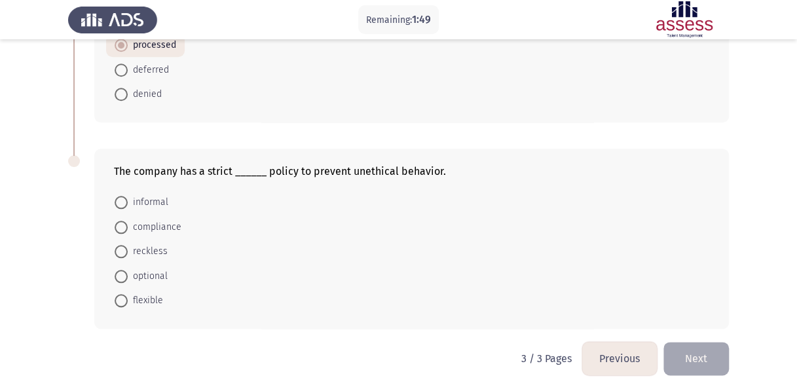
click at [161, 223] on span "compliance" at bounding box center [155, 227] width 54 height 16
click at [128, 223] on input "compliance" at bounding box center [121, 227] width 13 height 13
radio input "true"
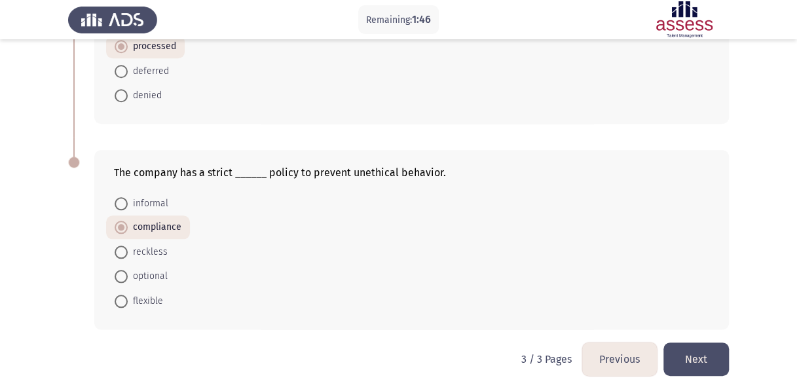
click at [693, 359] on button "Next" at bounding box center [697, 359] width 66 height 33
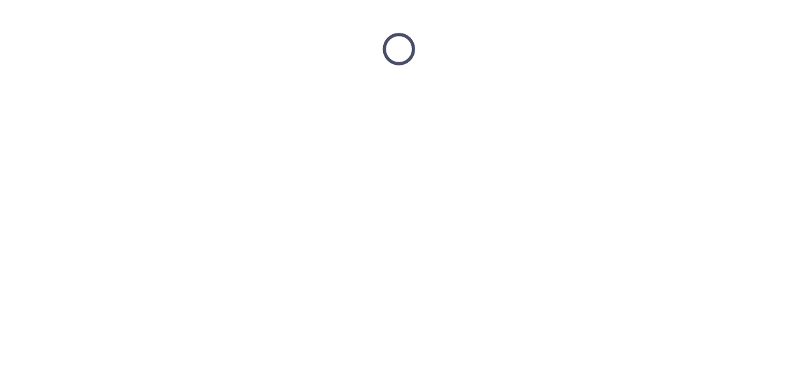
scroll to position [0, 0]
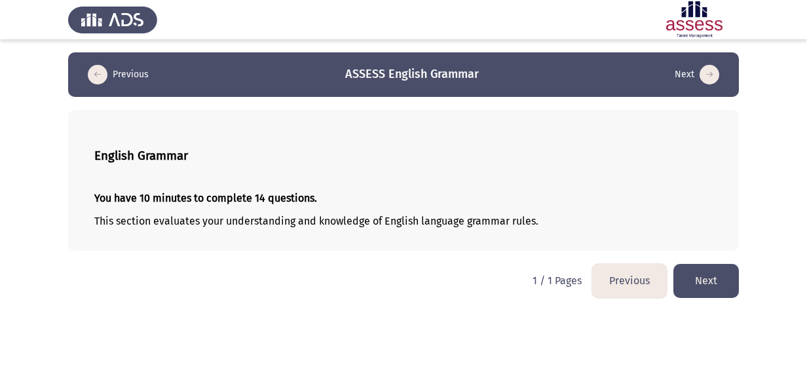
click at [696, 282] on button "Next" at bounding box center [707, 280] width 66 height 33
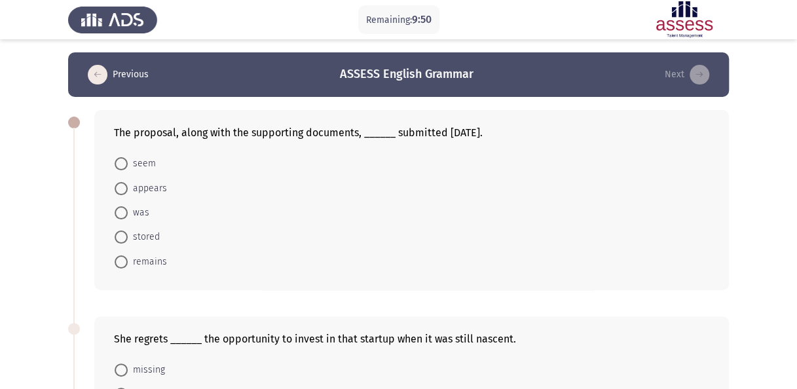
click at [143, 211] on span "was" at bounding box center [139, 213] width 22 height 16
click at [128, 211] on input "was" at bounding box center [121, 212] width 13 height 13
radio input "true"
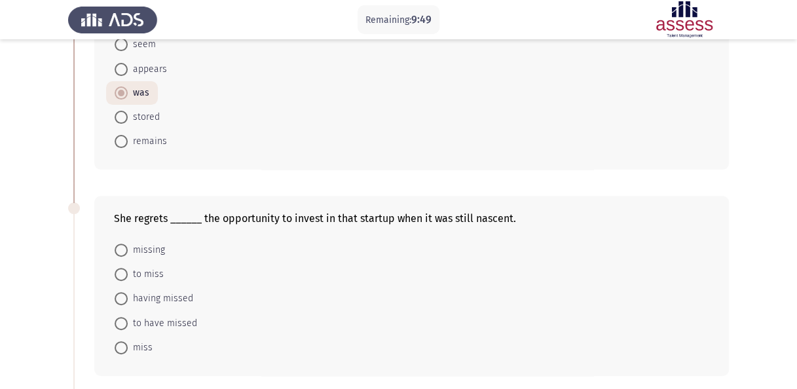
scroll to position [197, 0]
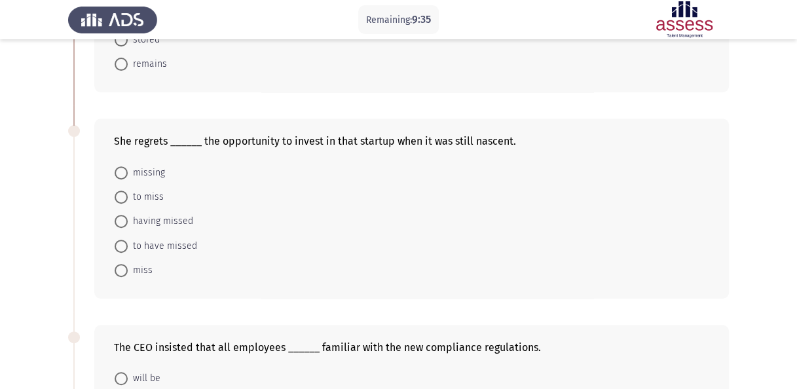
click at [145, 171] on span "missing" at bounding box center [146, 173] width 37 height 16
click at [128, 171] on input "missing" at bounding box center [121, 172] width 13 height 13
radio input "true"
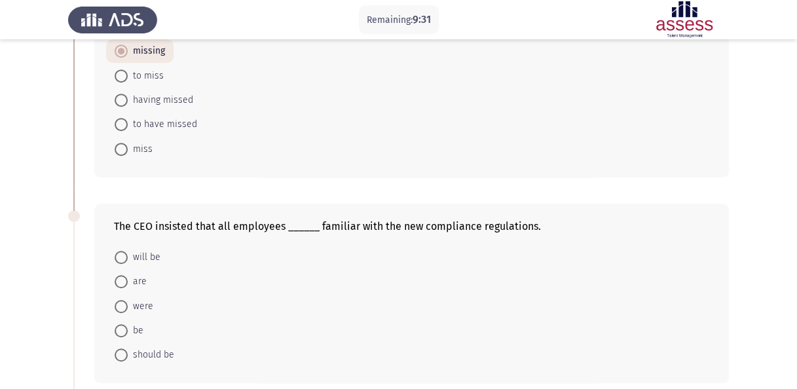
scroll to position [393, 0]
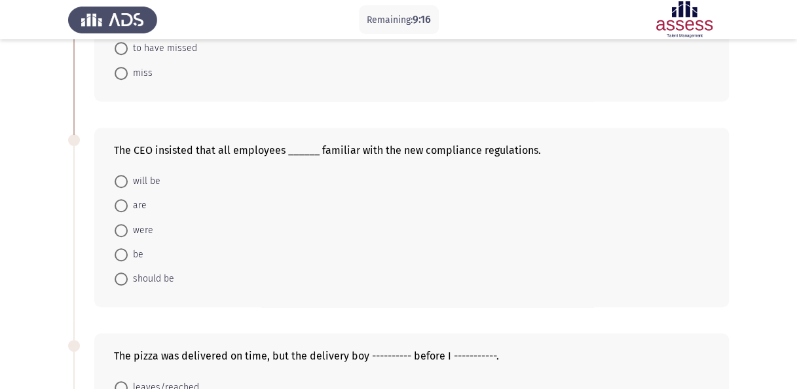
click at [151, 277] on span "should be" at bounding box center [151, 279] width 47 height 16
click at [128, 277] on input "should be" at bounding box center [121, 279] width 13 height 13
radio input "true"
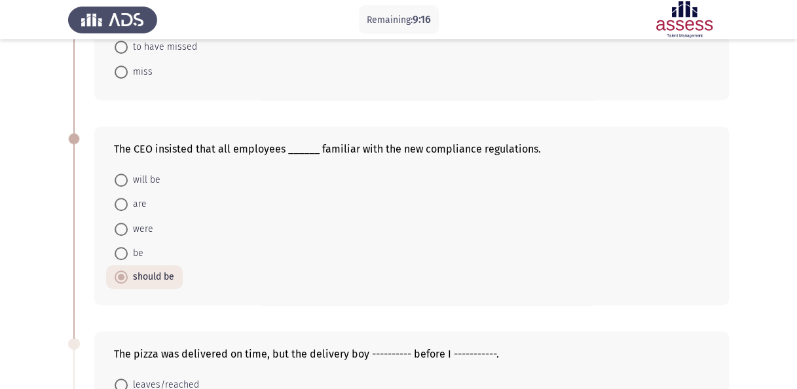
scroll to position [590, 0]
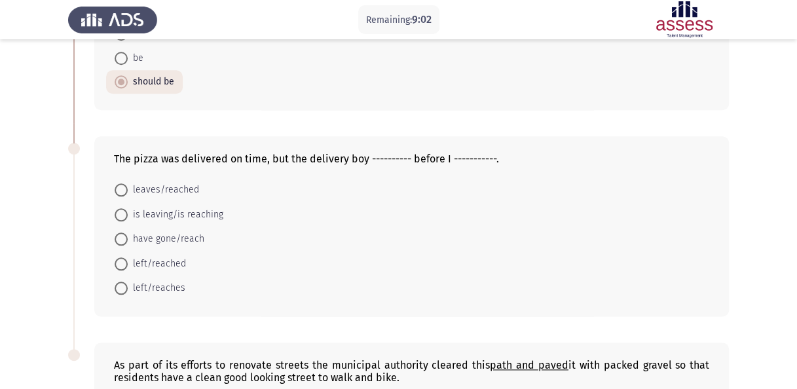
click at [155, 257] on span "left/reached" at bounding box center [157, 264] width 58 height 16
click at [128, 257] on input "left/reached" at bounding box center [121, 263] width 13 height 13
radio input "true"
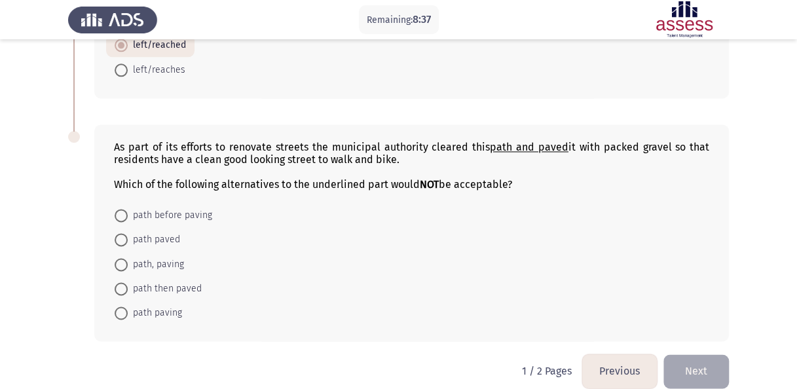
scroll to position [818, 0]
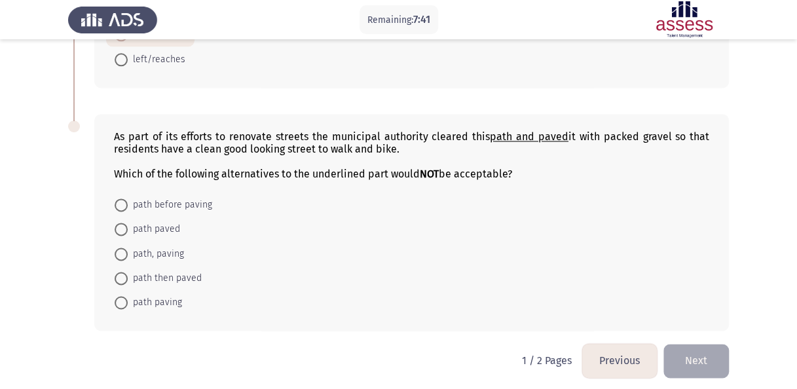
click at [168, 223] on span "path paved" at bounding box center [154, 229] width 52 height 16
click at [128, 223] on input "path paved" at bounding box center [121, 229] width 13 height 13
radio input "true"
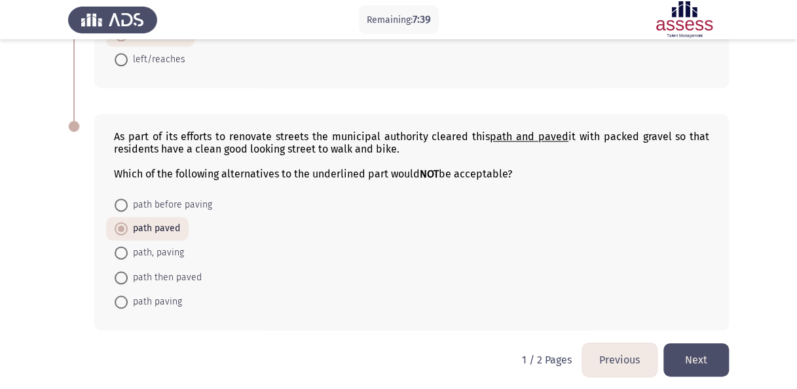
click at [166, 294] on span "path paving" at bounding box center [155, 302] width 54 height 16
click at [128, 296] on input "path paving" at bounding box center [121, 302] width 13 height 13
radio input "true"
click at [712, 355] on button "Next" at bounding box center [697, 359] width 66 height 33
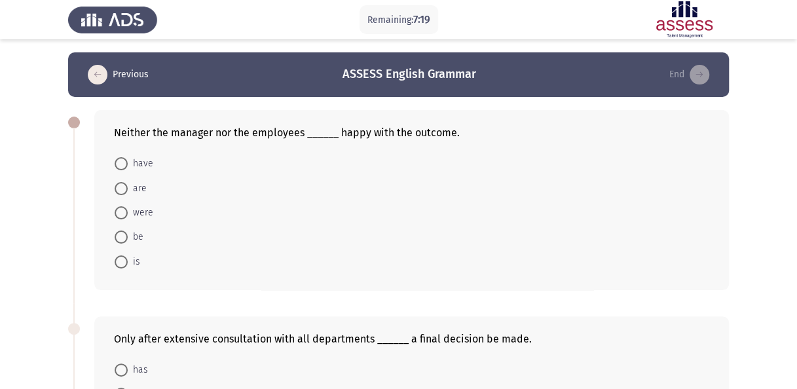
click at [137, 168] on span "have" at bounding box center [141, 164] width 26 height 16
click at [128, 168] on input "have" at bounding box center [121, 163] width 13 height 13
radio input "true"
click at [141, 210] on span "were" at bounding box center [141, 212] width 26 height 16
click at [128, 210] on input "were" at bounding box center [121, 212] width 13 height 13
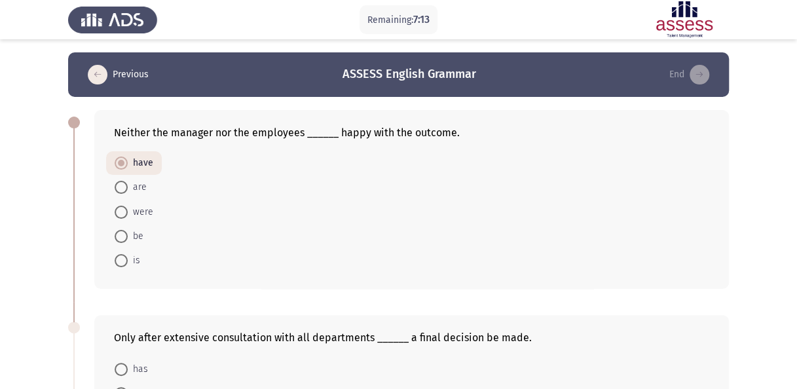
radio input "true"
click at [139, 187] on span "are" at bounding box center [137, 189] width 19 height 16
click at [128, 187] on input "are" at bounding box center [121, 188] width 13 height 13
radio input "true"
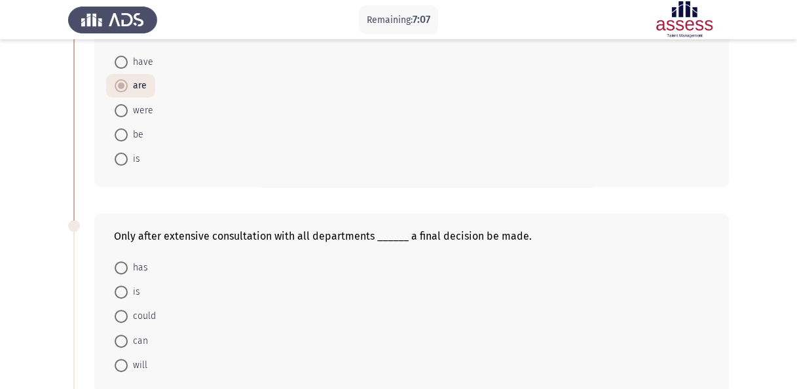
scroll to position [131, 0]
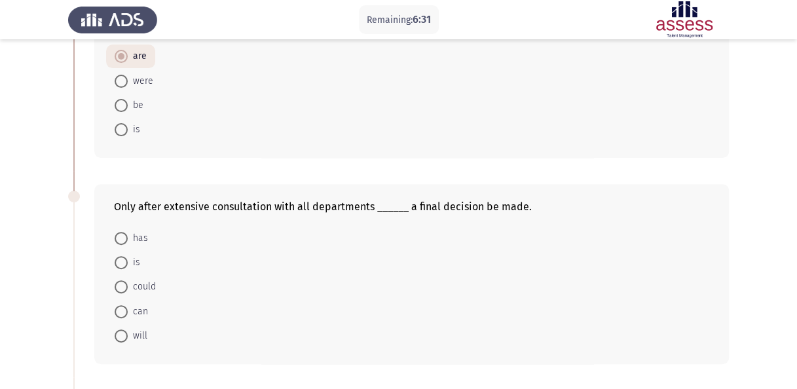
click at [151, 281] on span "could" at bounding box center [142, 287] width 28 height 16
click at [128, 281] on input "could" at bounding box center [121, 286] width 13 height 13
radio input "true"
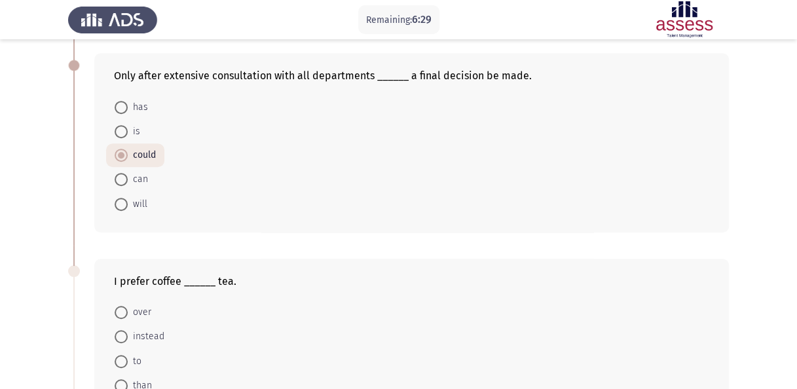
scroll to position [459, 0]
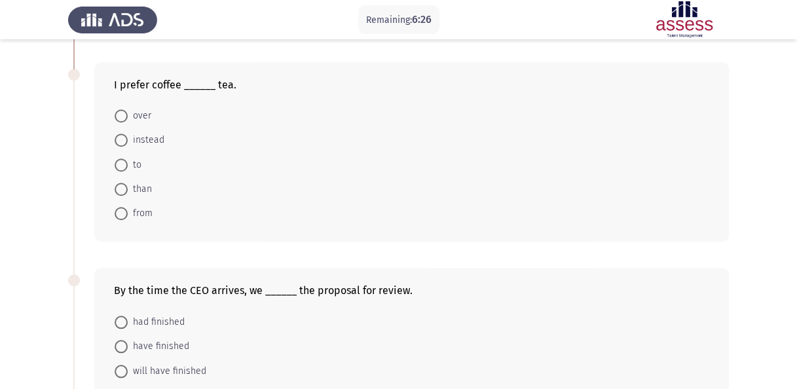
click at [139, 187] on span "than" at bounding box center [140, 189] width 24 height 16
click at [128, 187] on input "than" at bounding box center [121, 189] width 13 height 13
radio input "true"
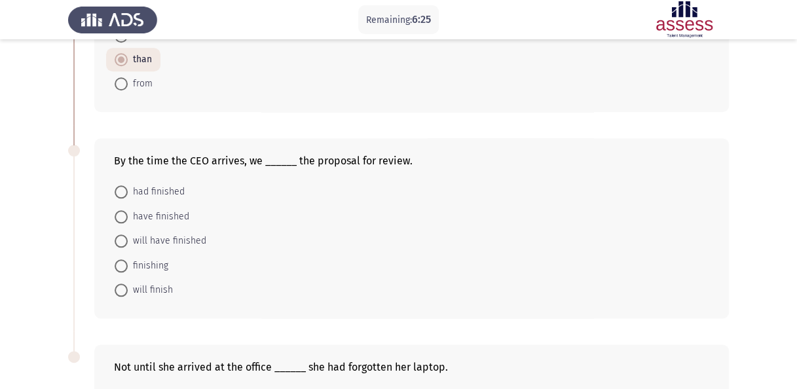
scroll to position [590, 0]
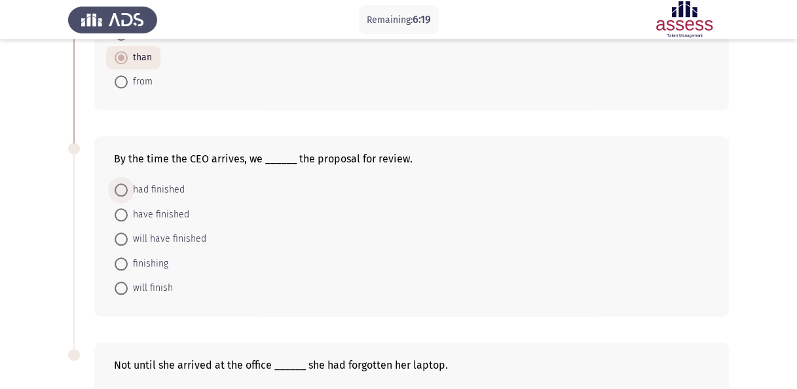
click at [164, 187] on span "had finished" at bounding box center [156, 190] width 57 height 16
click at [128, 187] on input "had finished" at bounding box center [121, 189] width 13 height 13
radio input "true"
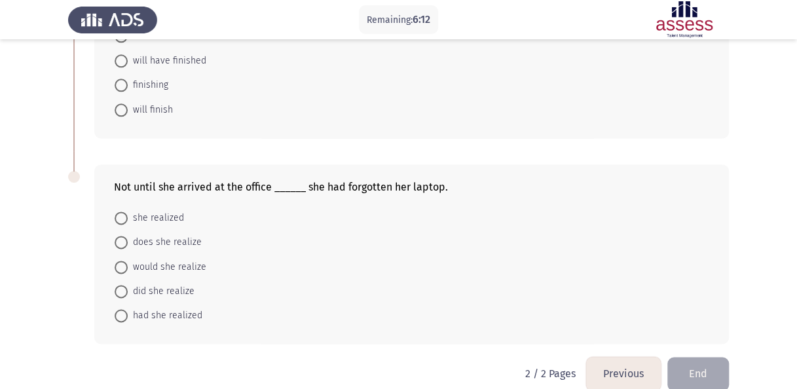
scroll to position [781, 0]
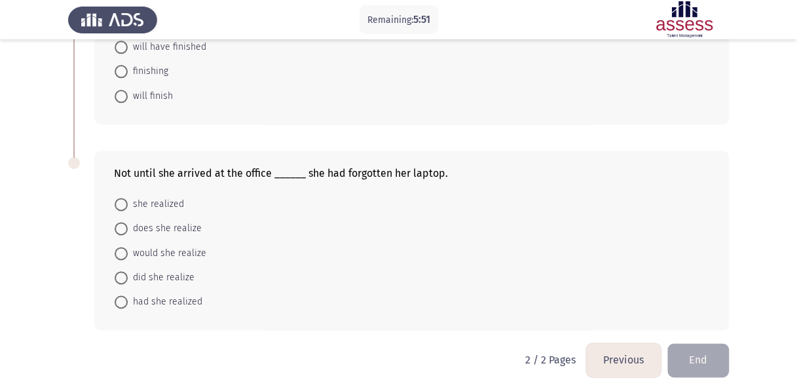
click at [171, 199] on span "she realized" at bounding box center [156, 205] width 56 height 16
click at [128, 199] on input "she realized" at bounding box center [121, 204] width 13 height 13
radio input "true"
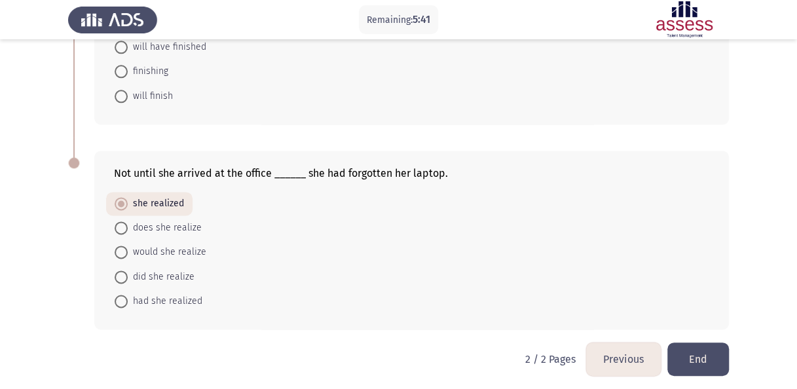
click at [704, 356] on button "End" at bounding box center [699, 359] width 62 height 33
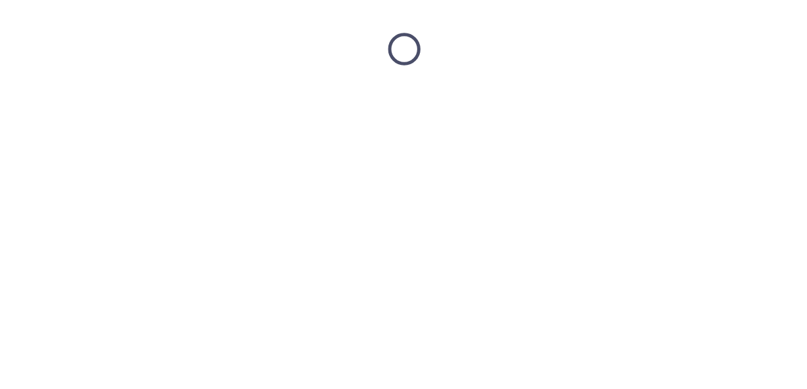
scroll to position [0, 0]
